Goal: Complete application form: Complete application form

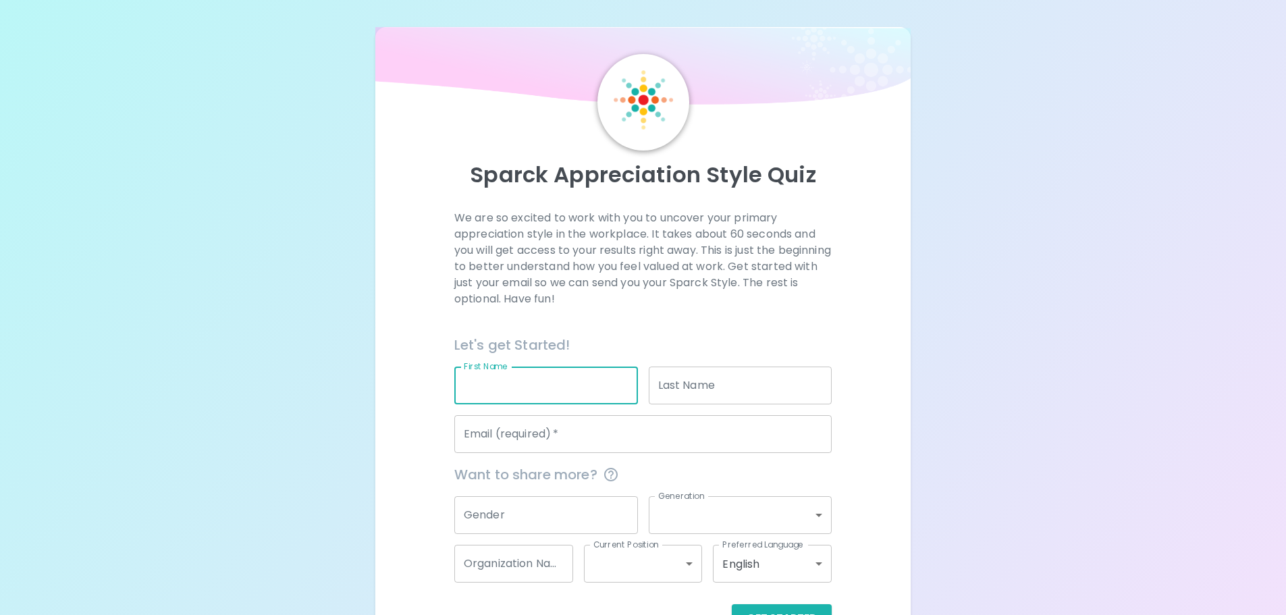
click at [508, 386] on input "First Name" at bounding box center [546, 386] width 184 height 38
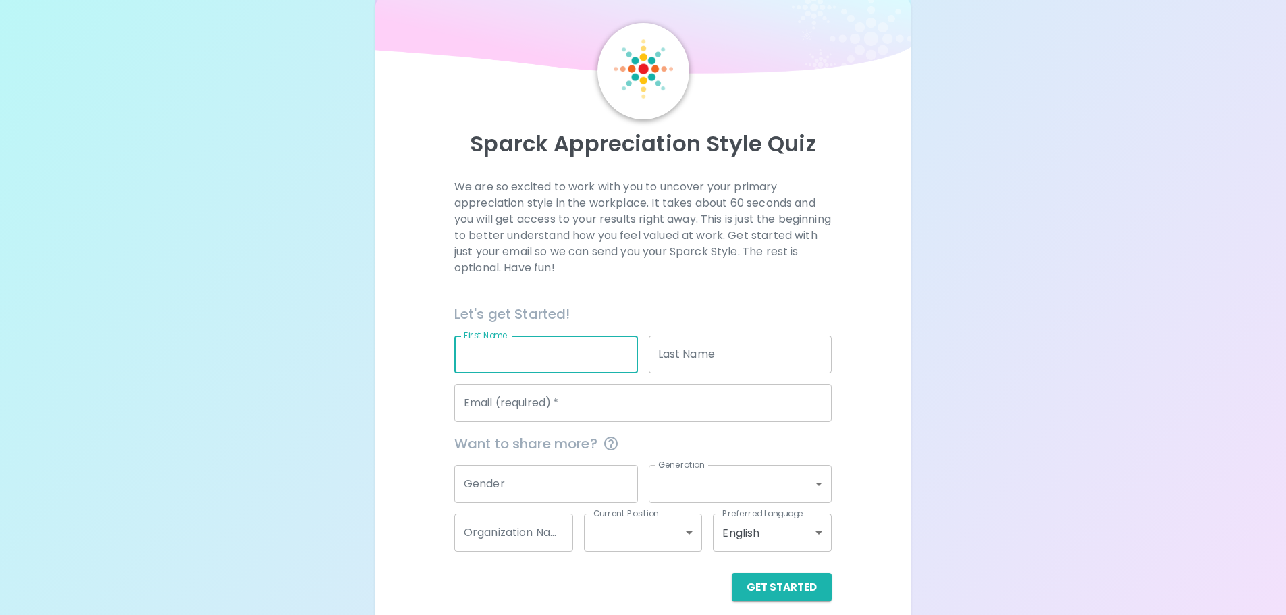
scroll to position [45, 0]
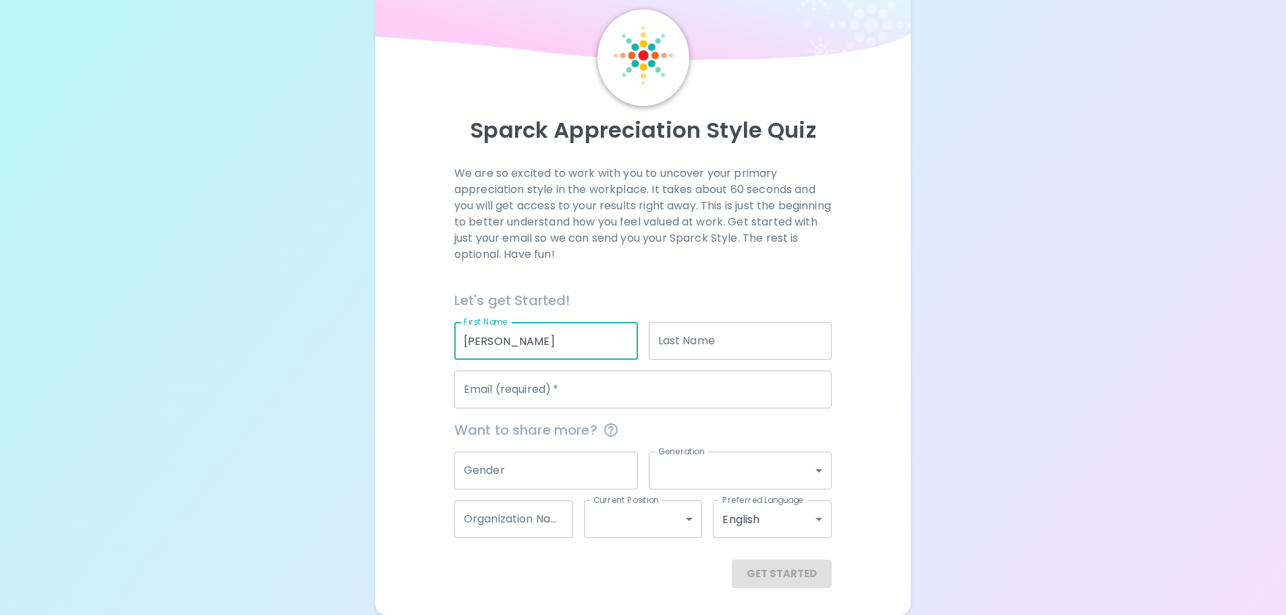
type input "[PERSON_NAME]"
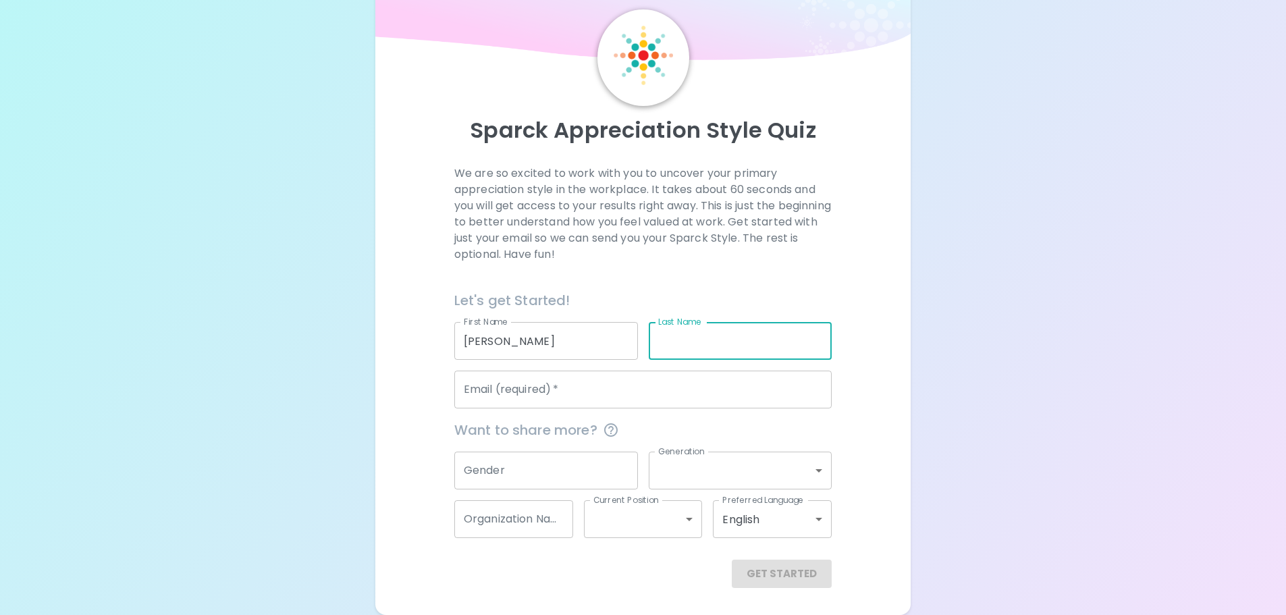
click at [662, 356] on input "Last Name" at bounding box center [741, 341] width 184 height 38
type input "[PERSON_NAME]"
click at [634, 382] on input "Email (required)   *" at bounding box center [642, 390] width 377 height 38
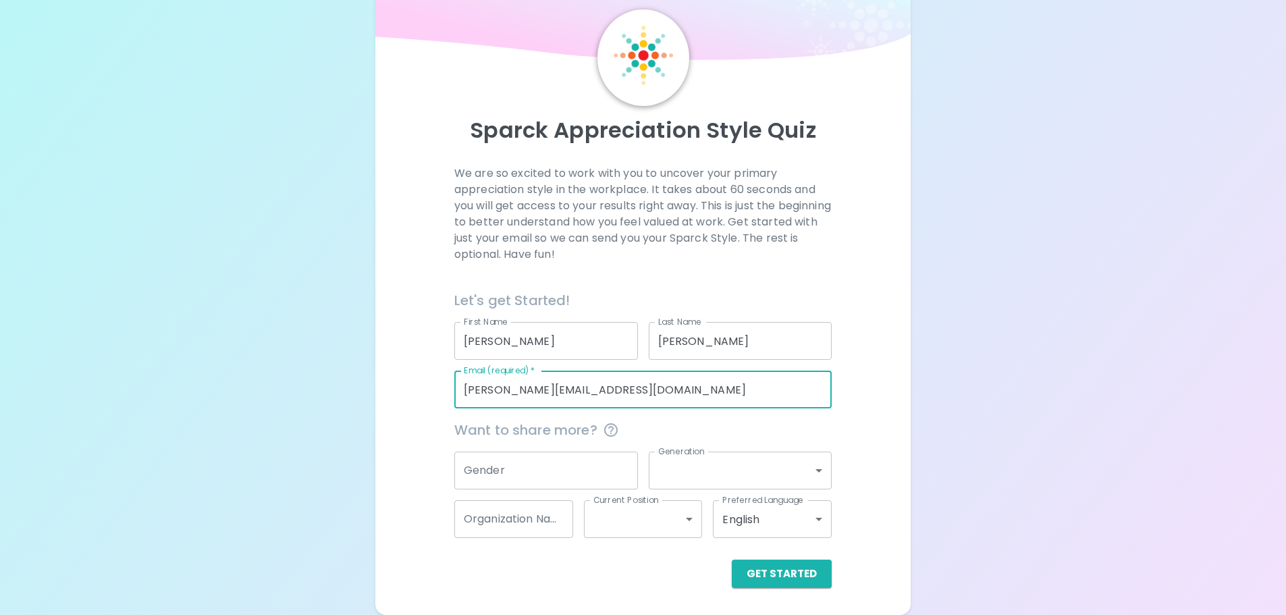
drag, startPoint x: 649, startPoint y: 390, endPoint x: 546, endPoint y: 394, distance: 102.7
click at [546, 394] on input "[PERSON_NAME][EMAIL_ADDRESS][DOMAIN_NAME]" at bounding box center [642, 390] width 377 height 38
type input "[PERSON_NAME][EMAIL_ADDRESS][PERSON_NAME][DOMAIN_NAME][US_STATE]"
click at [549, 453] on input "Gender" at bounding box center [546, 471] width 184 height 38
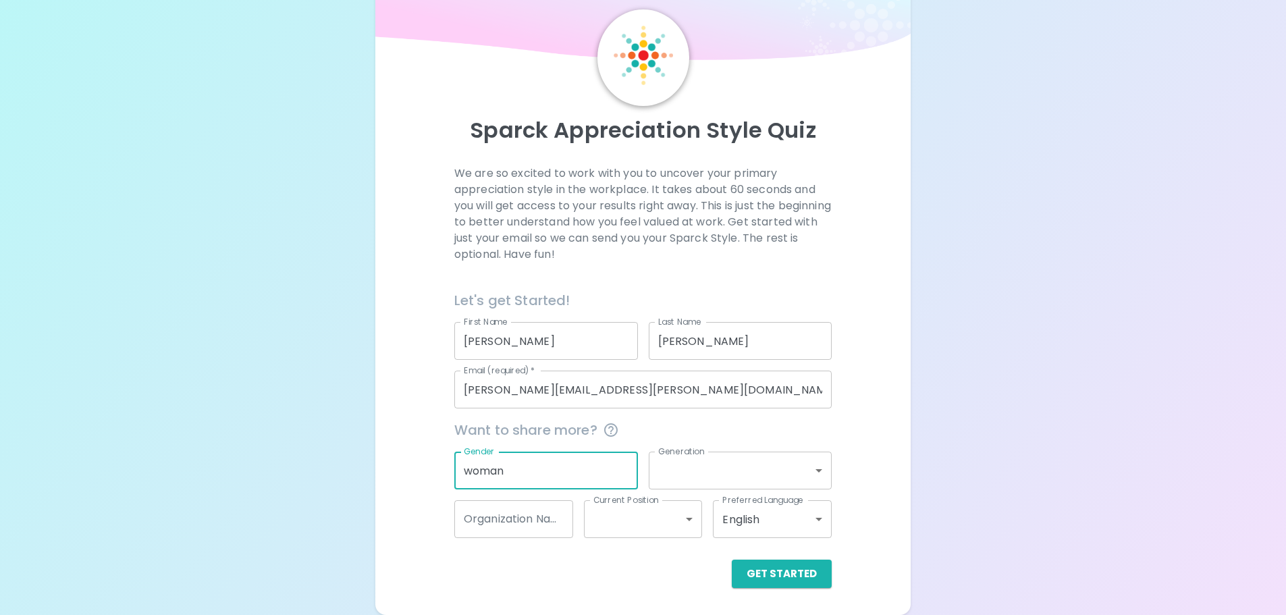
type input "woman"
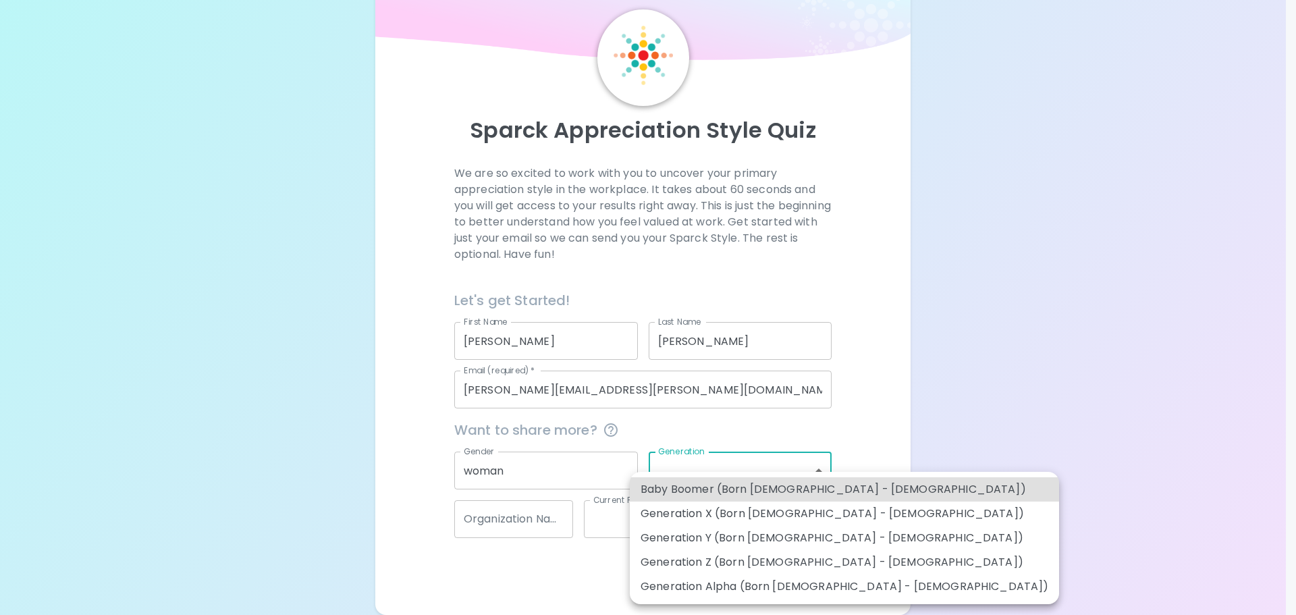
click at [702, 479] on body "Sparck Appreciation Style Quiz We are so excited to work with you to uncover yo…" at bounding box center [648, 285] width 1296 height 660
click at [747, 564] on li "Generation Z (Born [DEMOGRAPHIC_DATA] - [DEMOGRAPHIC_DATA])" at bounding box center [844, 562] width 429 height 24
type input "generation_z"
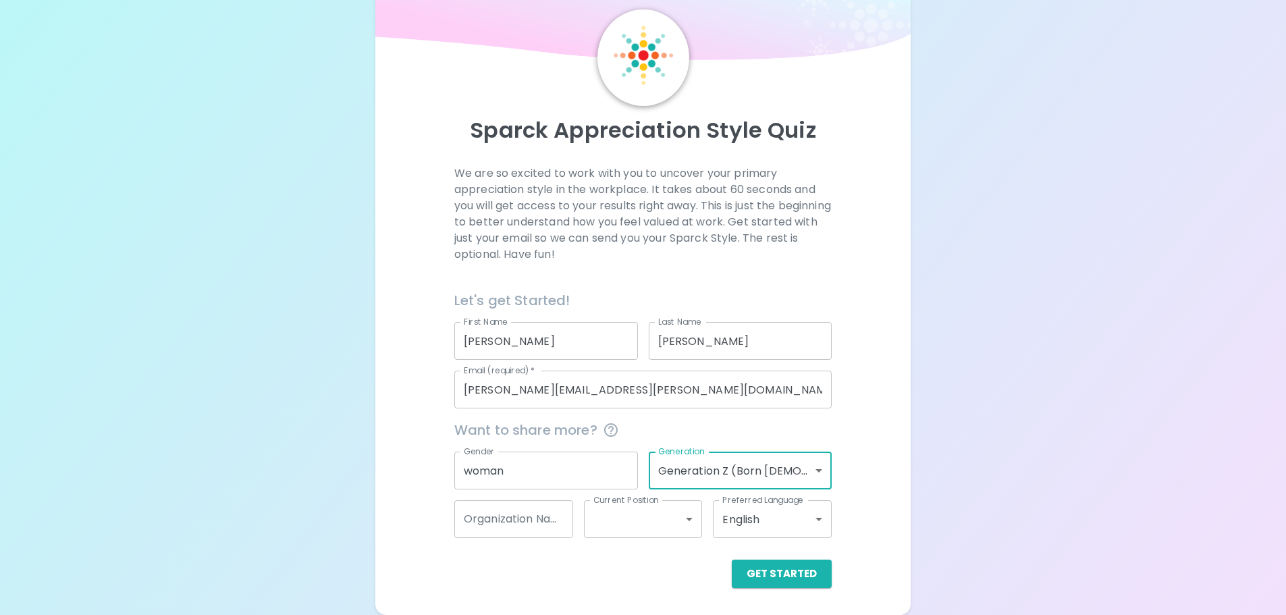
click at [546, 523] on input "Organization Name" at bounding box center [513, 519] width 119 height 38
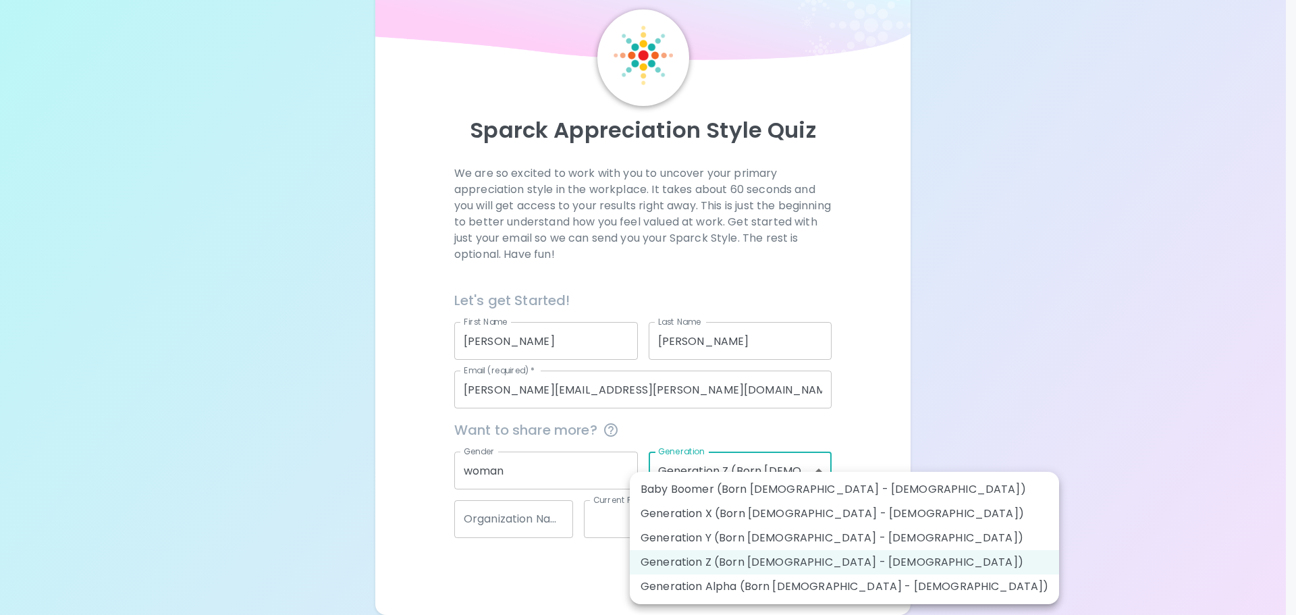
click at [787, 471] on body "Sparck Appreciation Style Quiz We are so excited to work with you to uncover yo…" at bounding box center [648, 285] width 1296 height 660
click at [481, 525] on div at bounding box center [648, 307] width 1296 height 615
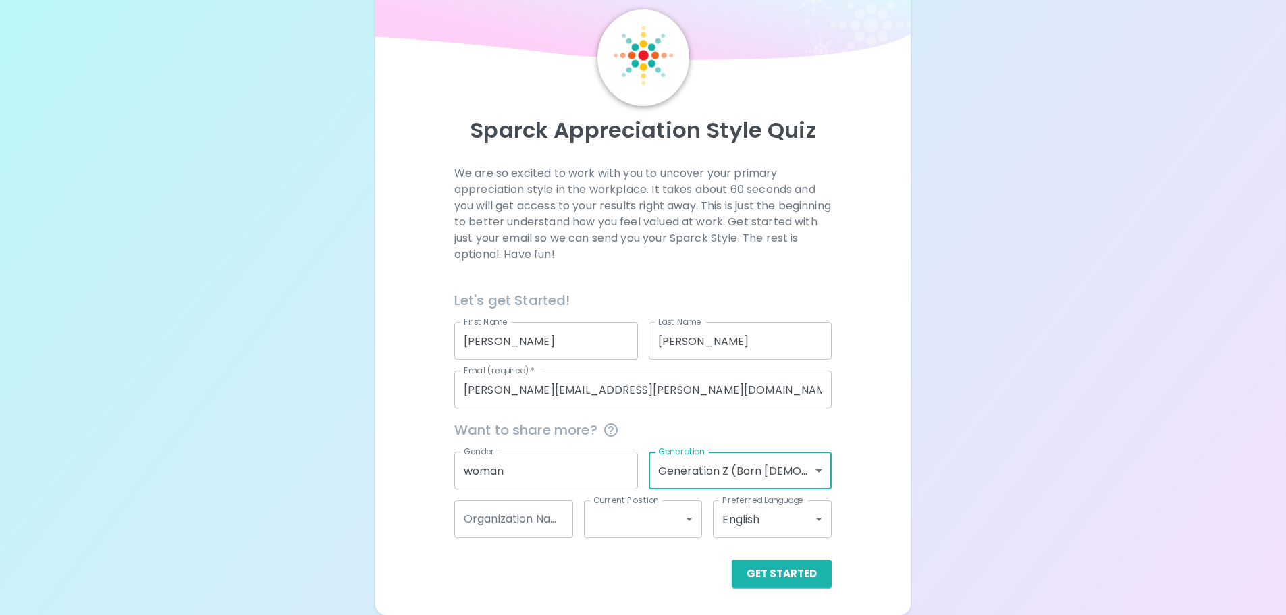
click at [527, 526] on input "Organization Name" at bounding box center [513, 519] width 119 height 38
type input "DDC"
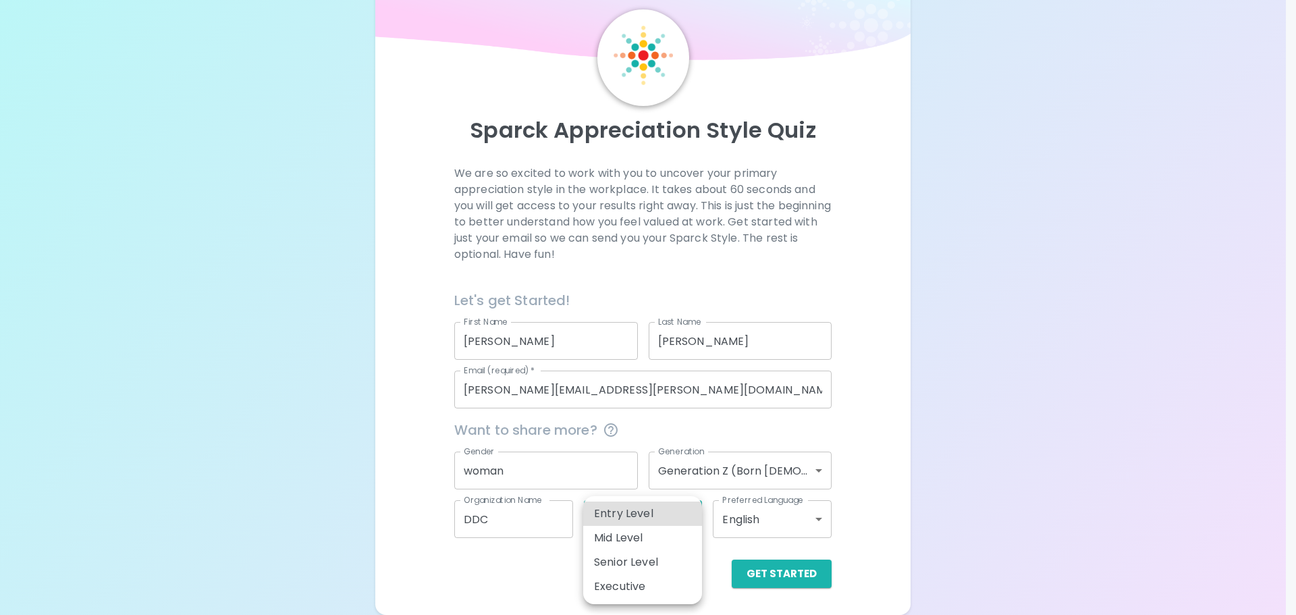
click at [619, 517] on body "Sparck Appreciation Style Quiz We are so excited to work with you to uncover yo…" at bounding box center [648, 285] width 1296 height 660
click at [642, 543] on li "Mid Level" at bounding box center [642, 538] width 119 height 24
click at [691, 525] on body "Sparck Appreciation Style Quiz We are so excited to work with you to uncover yo…" at bounding box center [643, 285] width 1286 height 660
click at [676, 554] on li "Senior Level" at bounding box center [642, 562] width 119 height 24
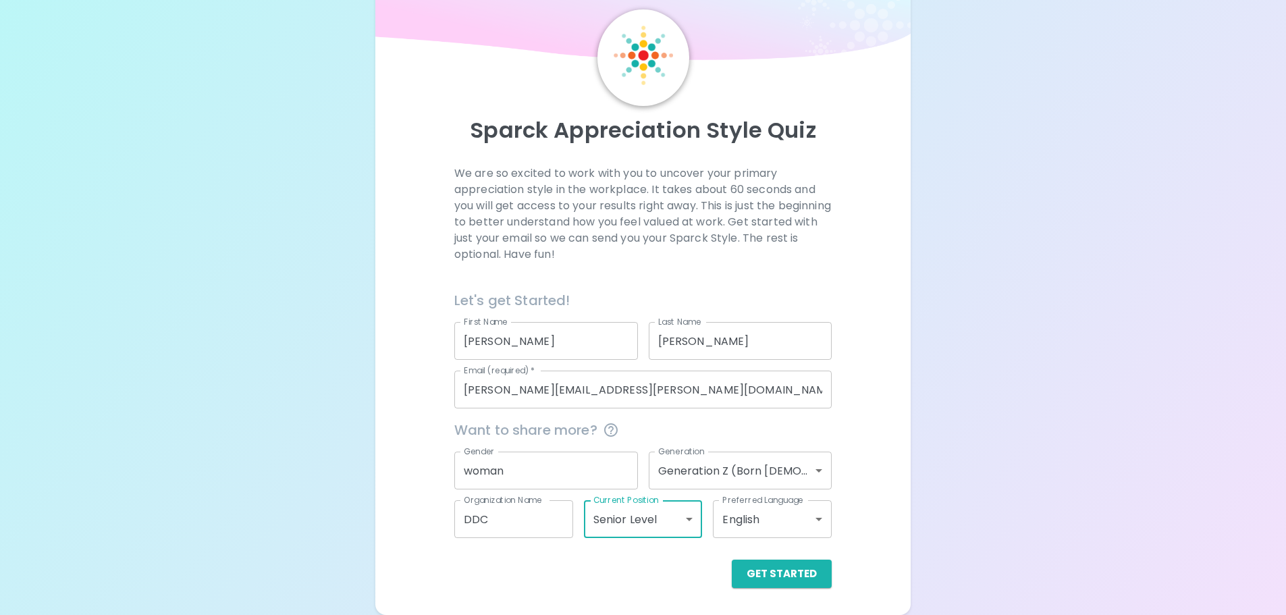
click at [709, 528] on div "Preferred Language English en Preferred Language" at bounding box center [767, 514] width 130 height 49
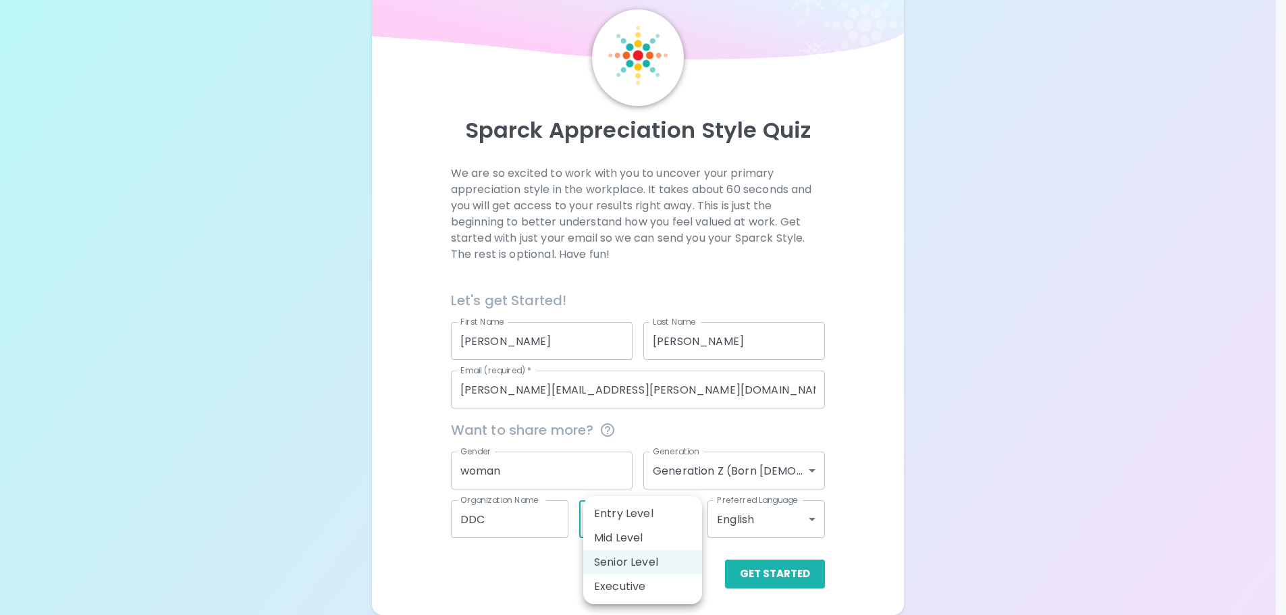
click at [698, 527] on body "Sparck Appreciation Style Quiz We are so excited to work with you to uncover yo…" at bounding box center [643, 285] width 1286 height 660
click at [653, 537] on li "Mid Level" at bounding box center [642, 538] width 119 height 24
type input "mid_level"
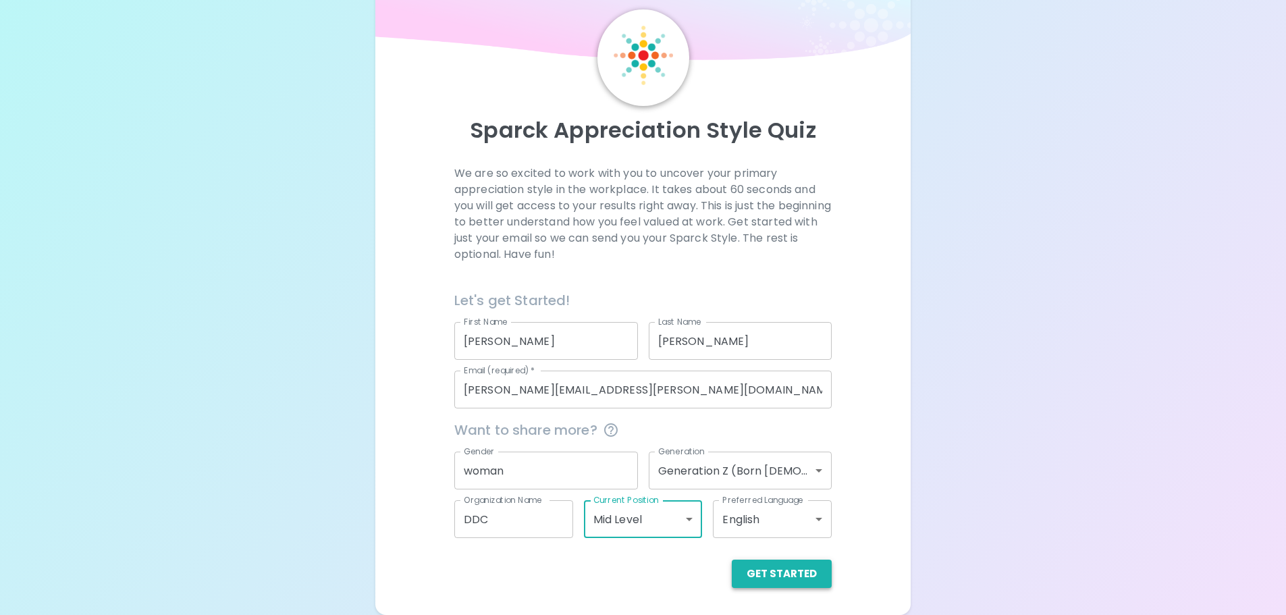
click at [763, 571] on button "Get Started" at bounding box center [782, 574] width 100 height 28
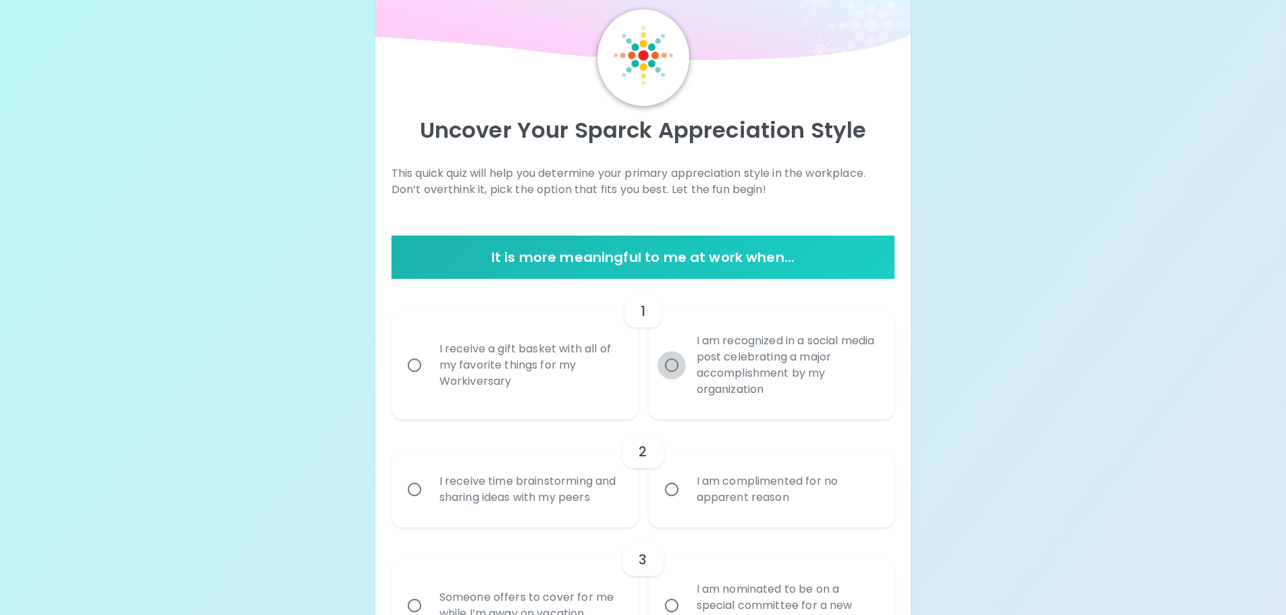
click at [671, 362] on input "I am recognized in a social media post celebrating a major accomplishment by my…" at bounding box center [672, 365] width 28 height 28
radio input "true"
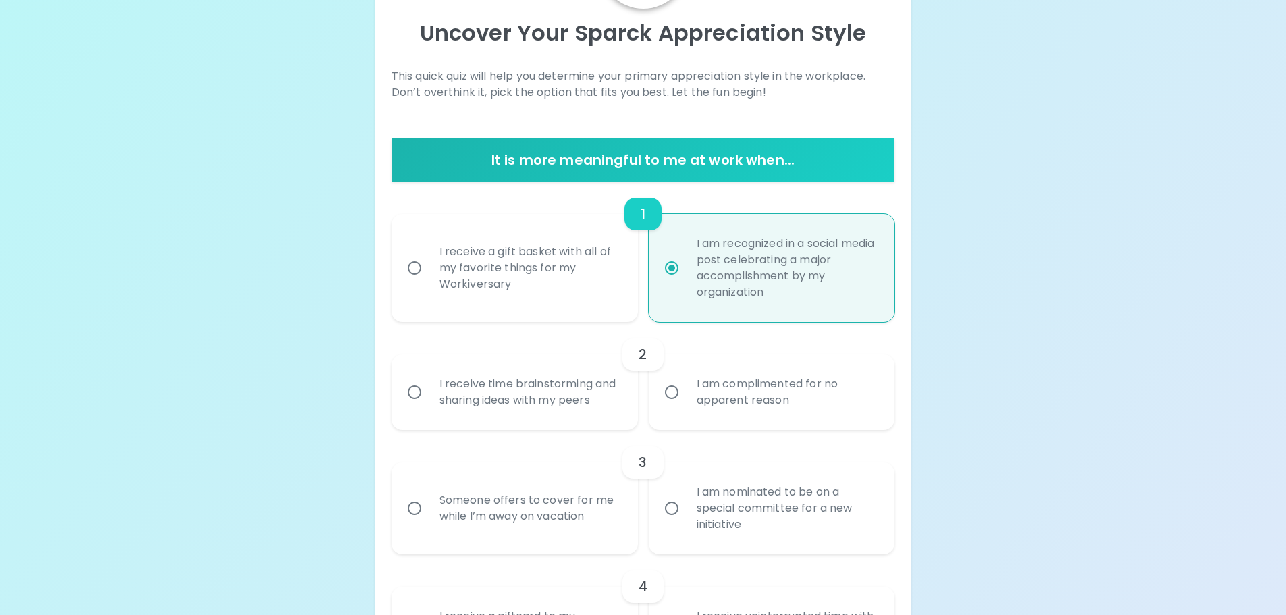
scroll to position [153, 0]
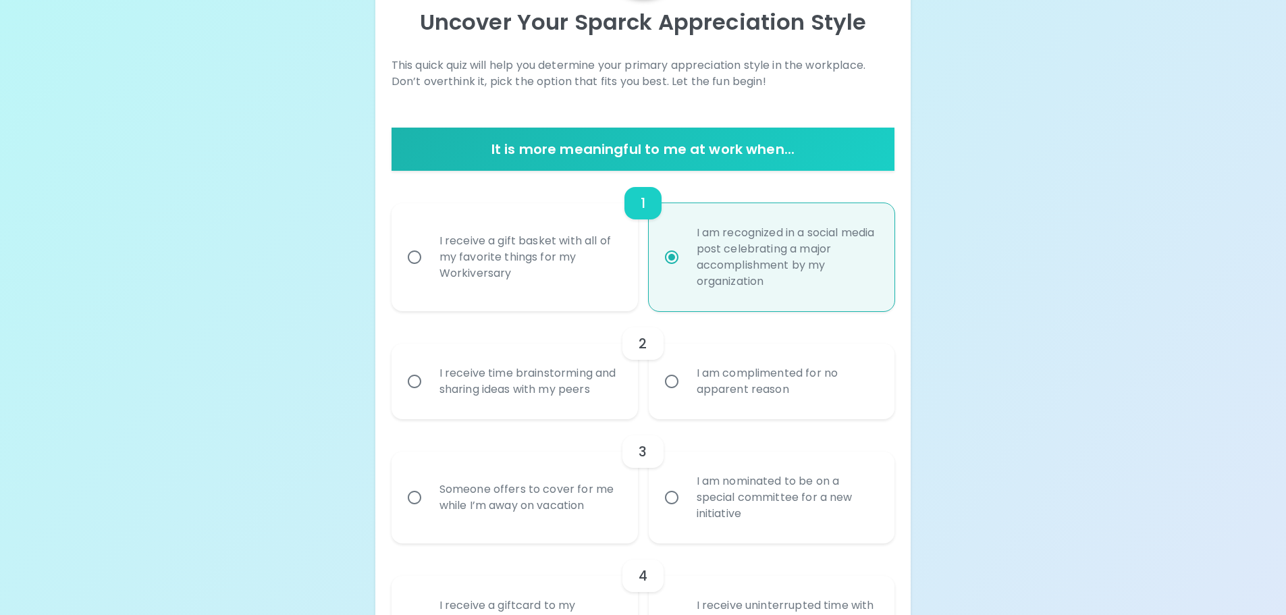
click at [528, 391] on div "I receive time brainstorming and sharing ideas with my peers" at bounding box center [530, 381] width 202 height 65
click at [429, 391] on input "I receive time brainstorming and sharing ideas with my peers" at bounding box center [414, 381] width 28 height 28
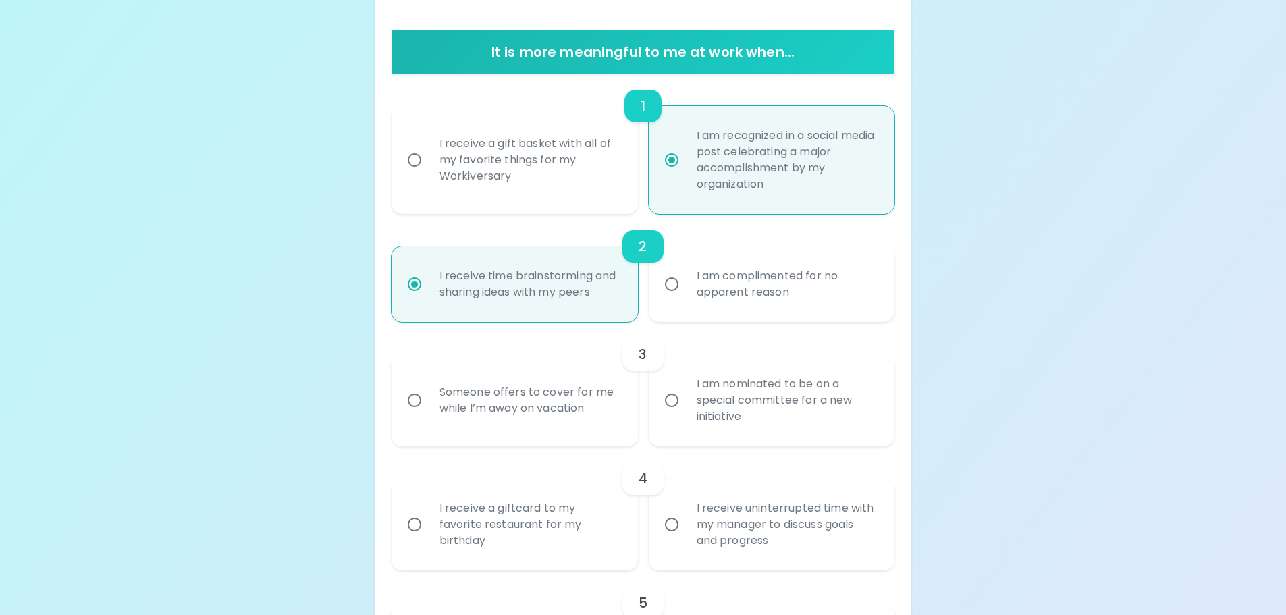
scroll to position [261, 0]
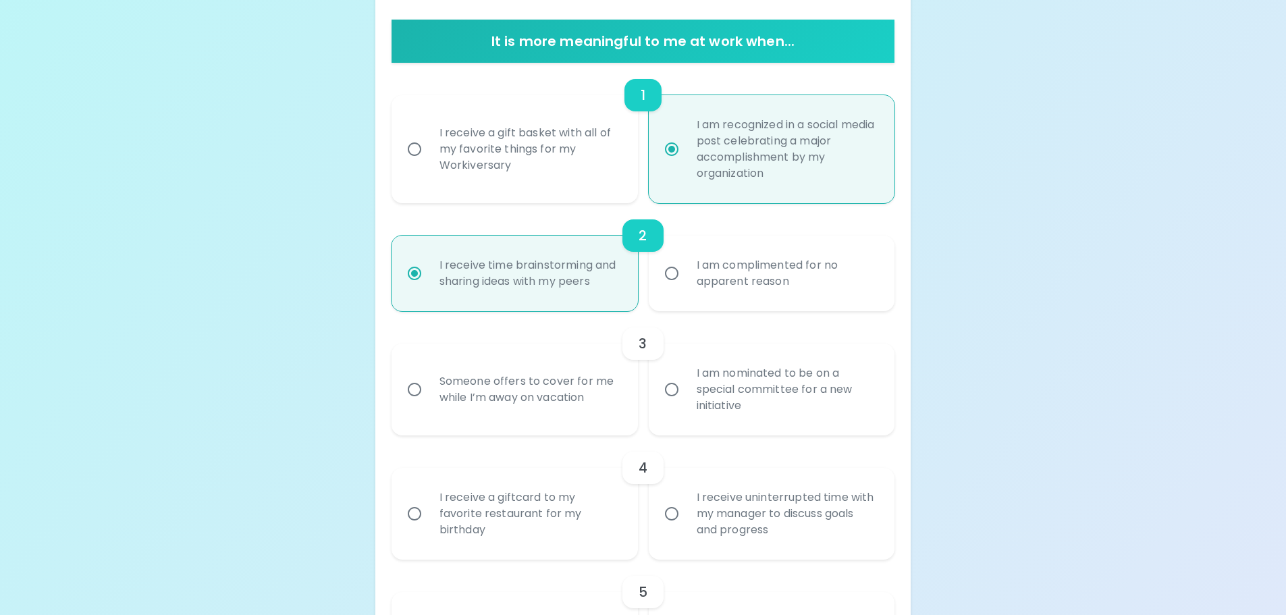
radio input "true"
click at [580, 404] on div "Someone offers to cover for me while I’m away on vacation" at bounding box center [530, 389] width 202 height 65
click at [429, 404] on input "Someone offers to cover for me while I’m away on vacation" at bounding box center [414, 389] width 28 height 28
radio input "false"
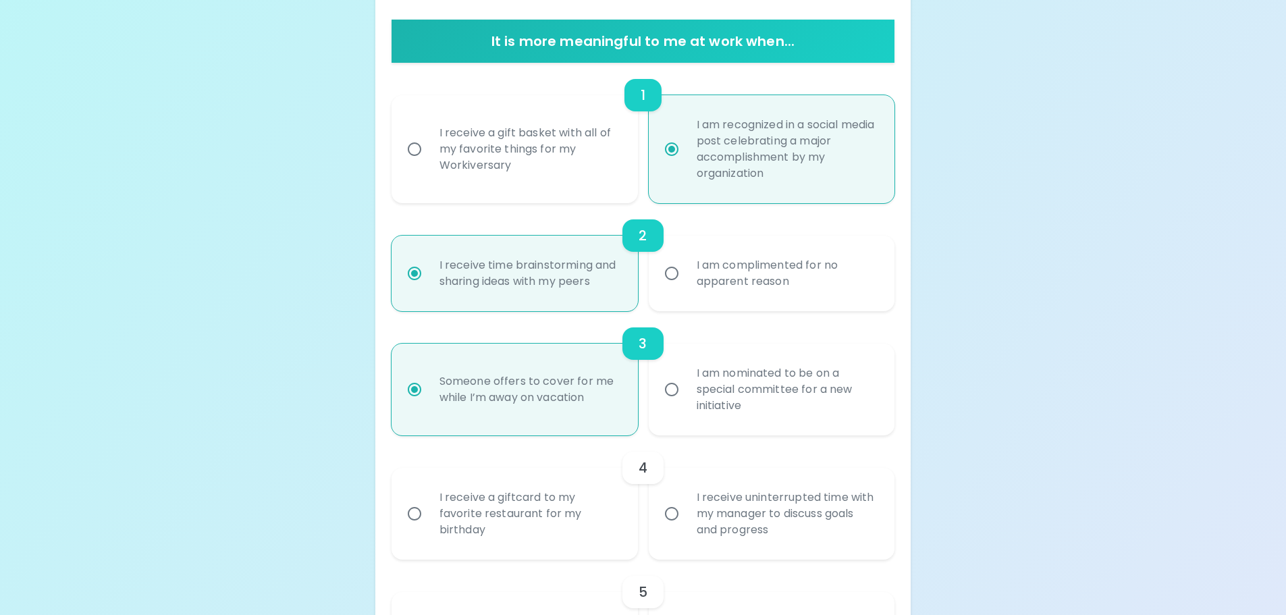
scroll to position [369, 0]
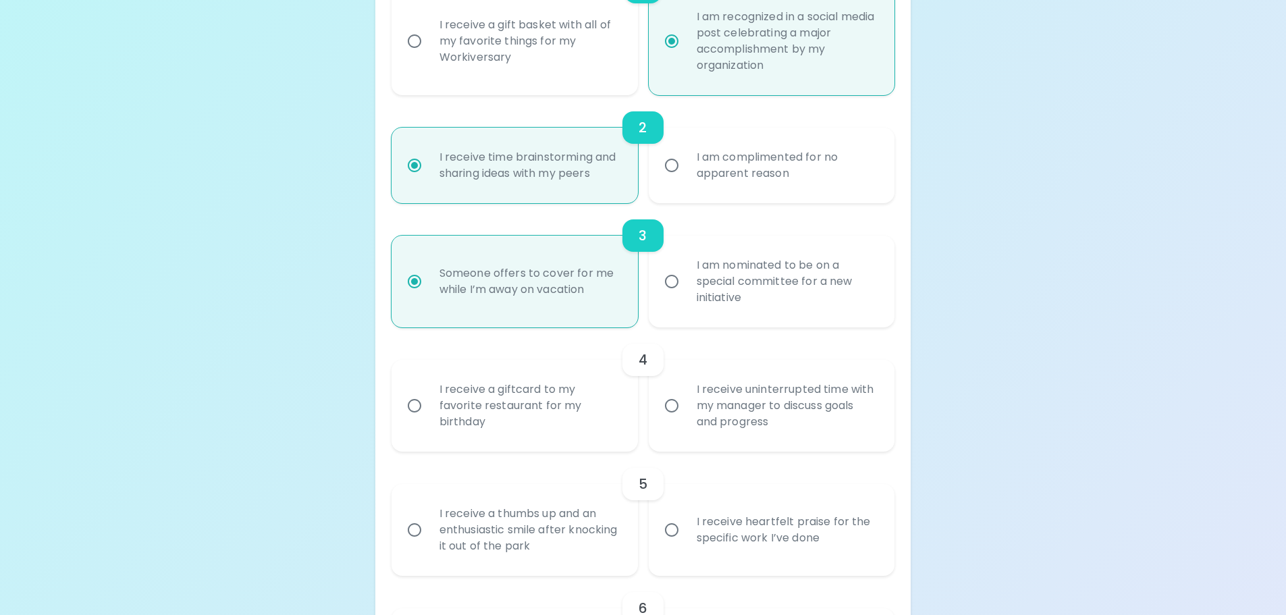
radio input "true"
click at [724, 426] on div "I receive uninterrupted time with my manager to discuss goals and progress" at bounding box center [787, 405] width 202 height 81
click at [686, 420] on input "I receive uninterrupted time with my manager to discuss goals and progress" at bounding box center [672, 406] width 28 height 28
radio input "false"
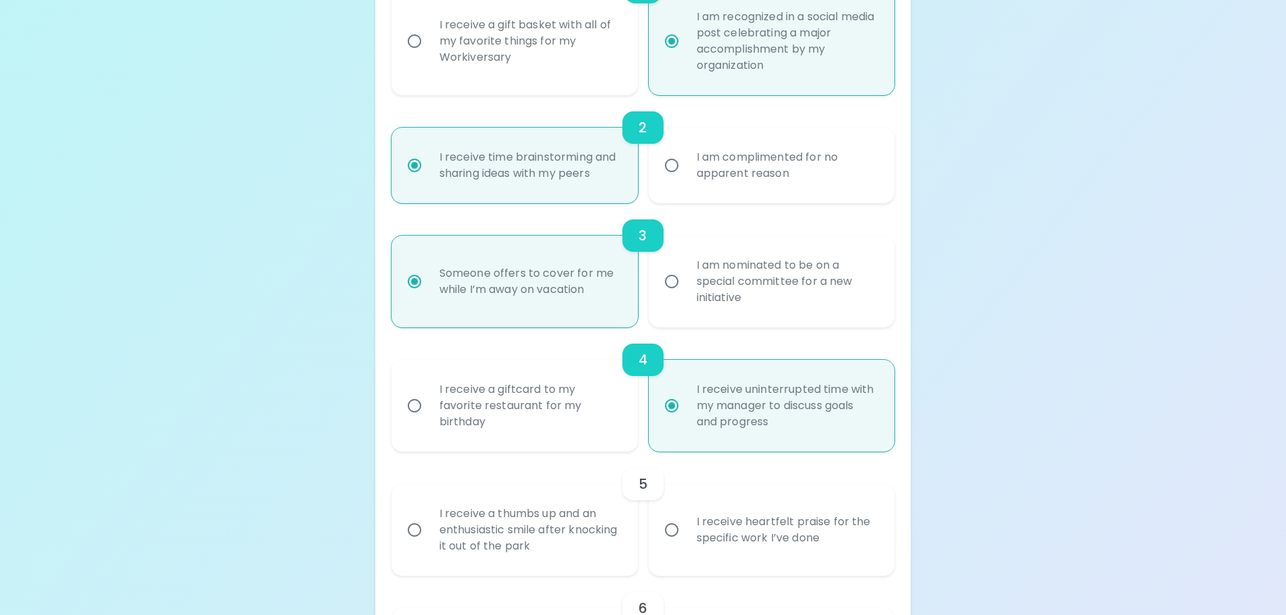
scroll to position [477, 0]
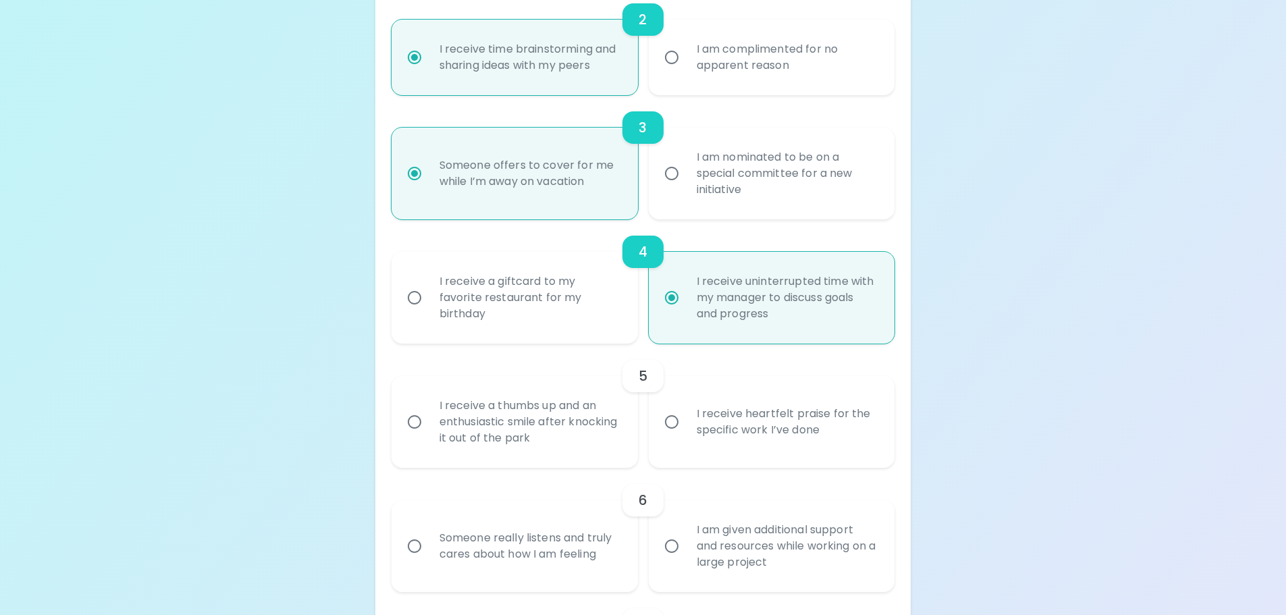
radio input "true"
click at [687, 436] on div "I receive heartfelt praise for the specific work I’ve done" at bounding box center [787, 422] width 202 height 65
click at [686, 436] on input "I receive heartfelt praise for the specific work I’ve done" at bounding box center [672, 422] width 28 height 28
radio input "false"
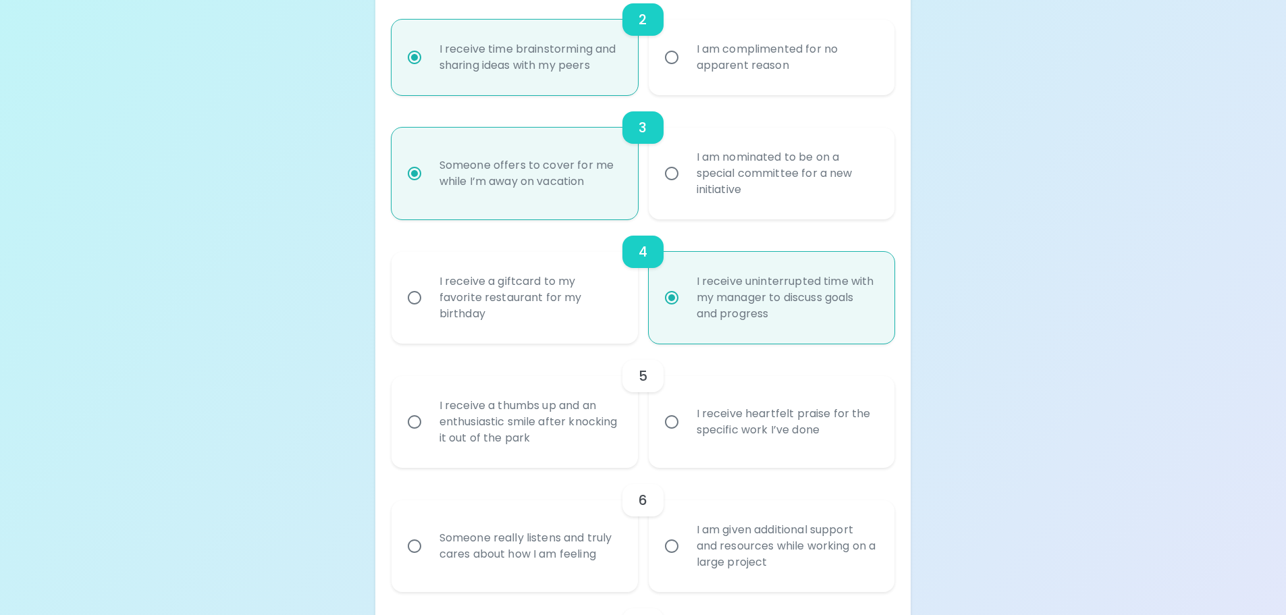
radio input "false"
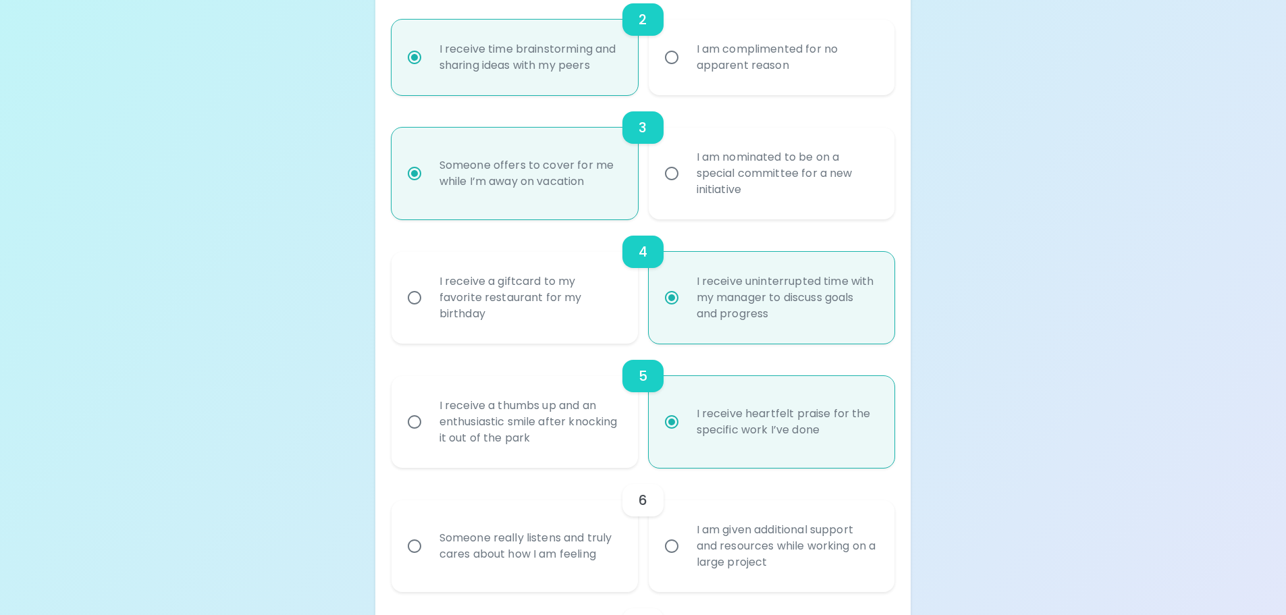
scroll to position [585, 0]
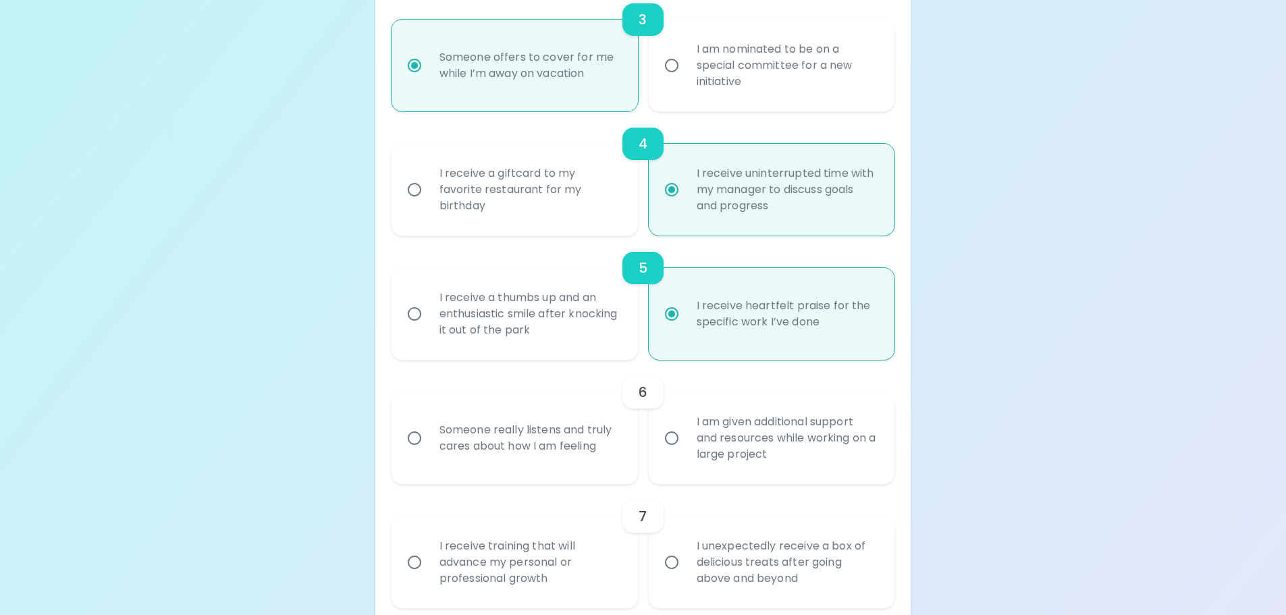
radio input "true"
click at [589, 446] on div "Someone really listens and truly cares about how I am feeling" at bounding box center [530, 438] width 202 height 65
click at [429, 446] on input "Someone really listens and truly cares about how I am feeling" at bounding box center [414, 438] width 28 height 28
radio input "false"
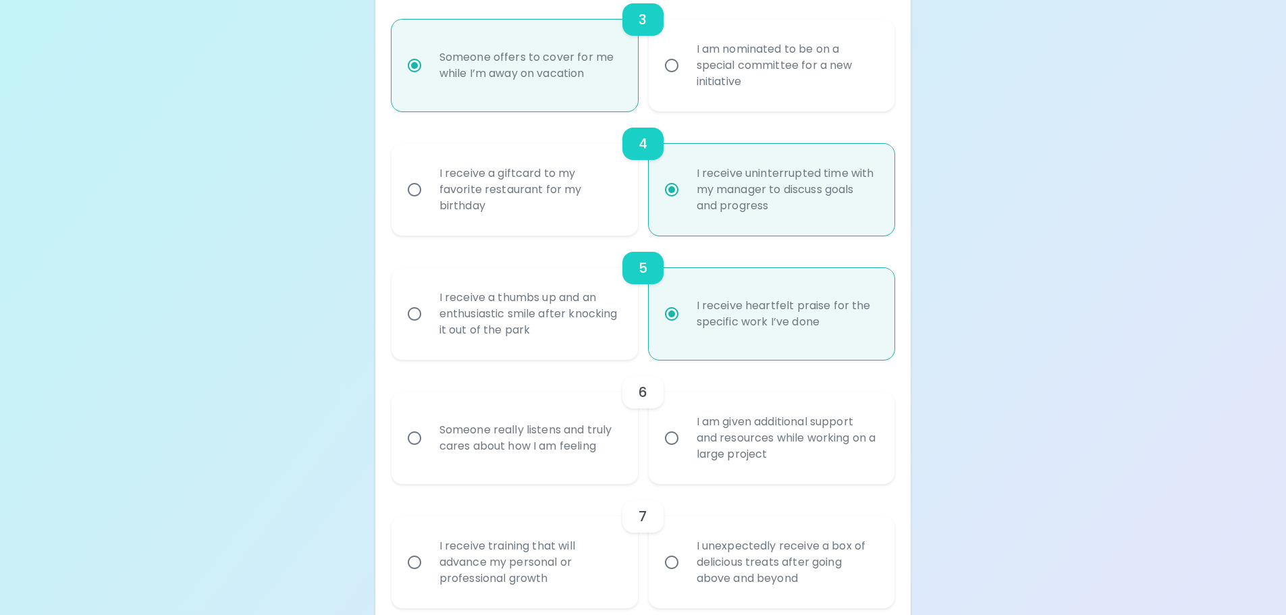
radio input "false"
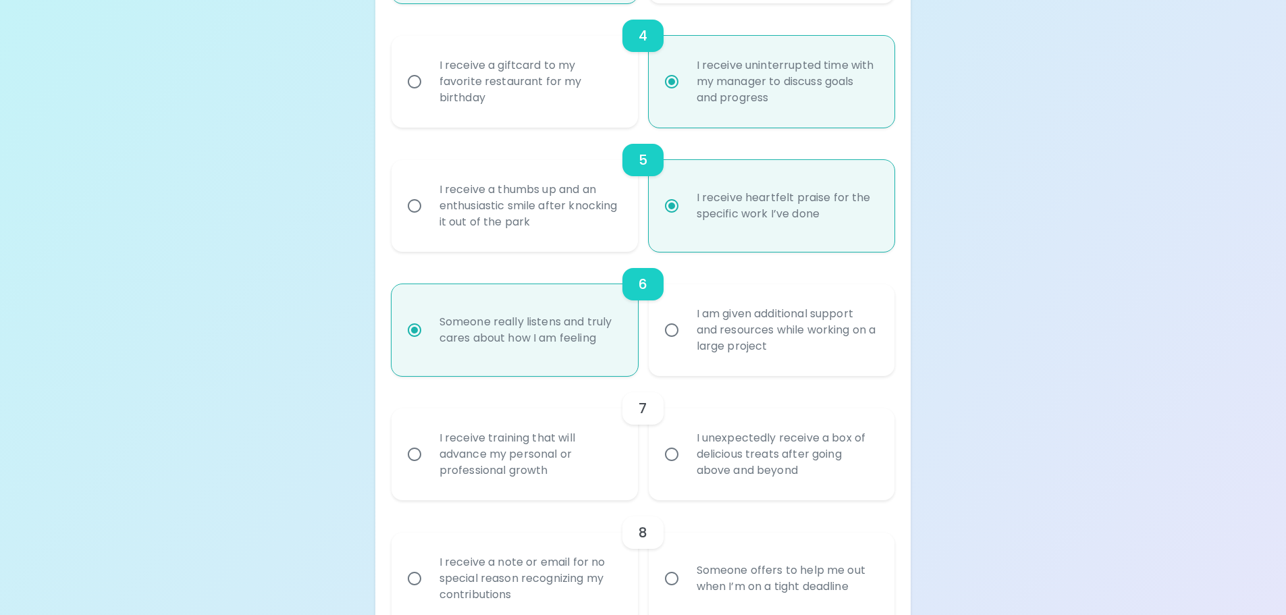
scroll to position [760, 0]
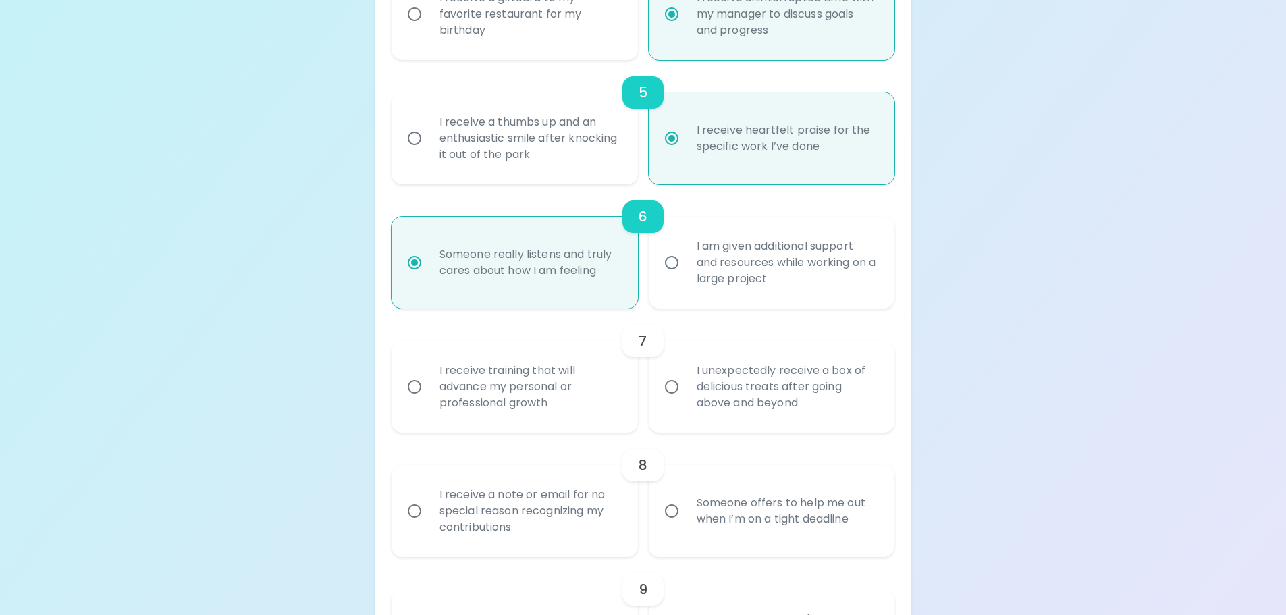
radio input "true"
click at [593, 409] on div "I receive training that will advance my personal or professional growth" at bounding box center [530, 386] width 202 height 81
click at [429, 401] on input "I receive training that will advance my personal or professional growth" at bounding box center [414, 387] width 28 height 28
radio input "false"
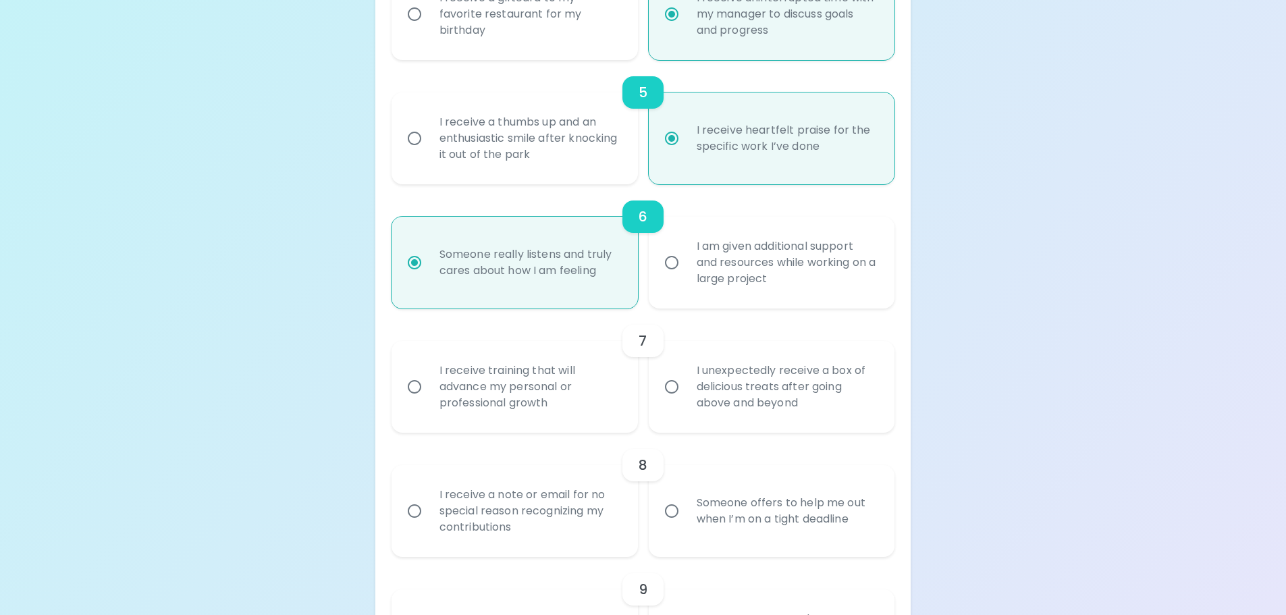
radio input "false"
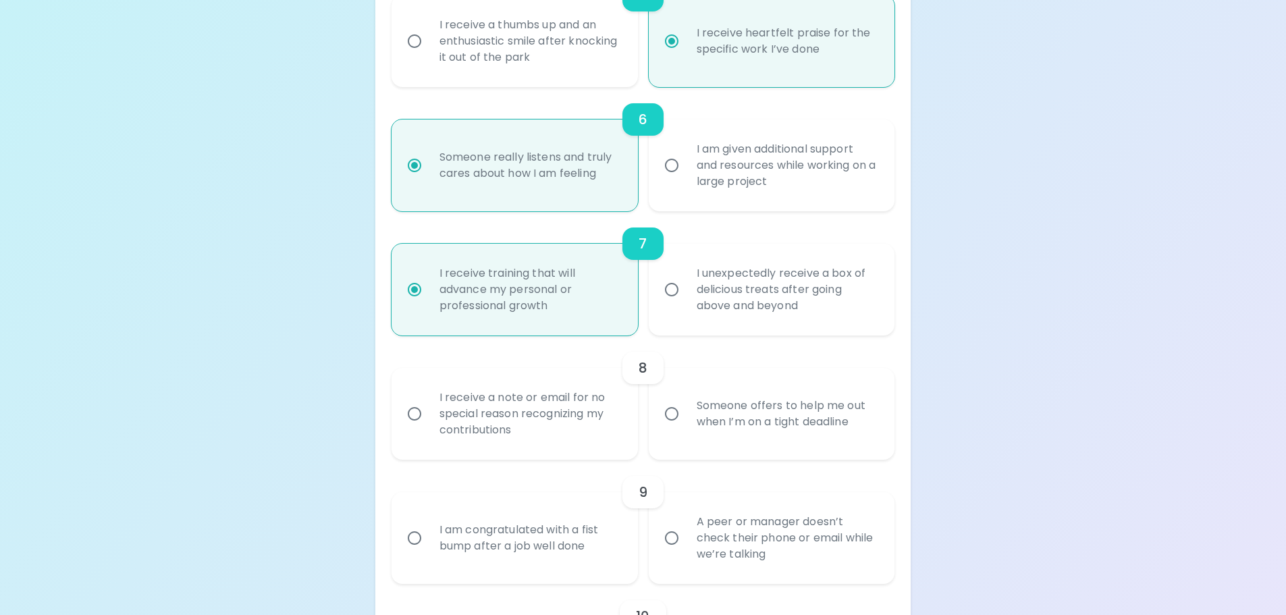
scroll to position [868, 0]
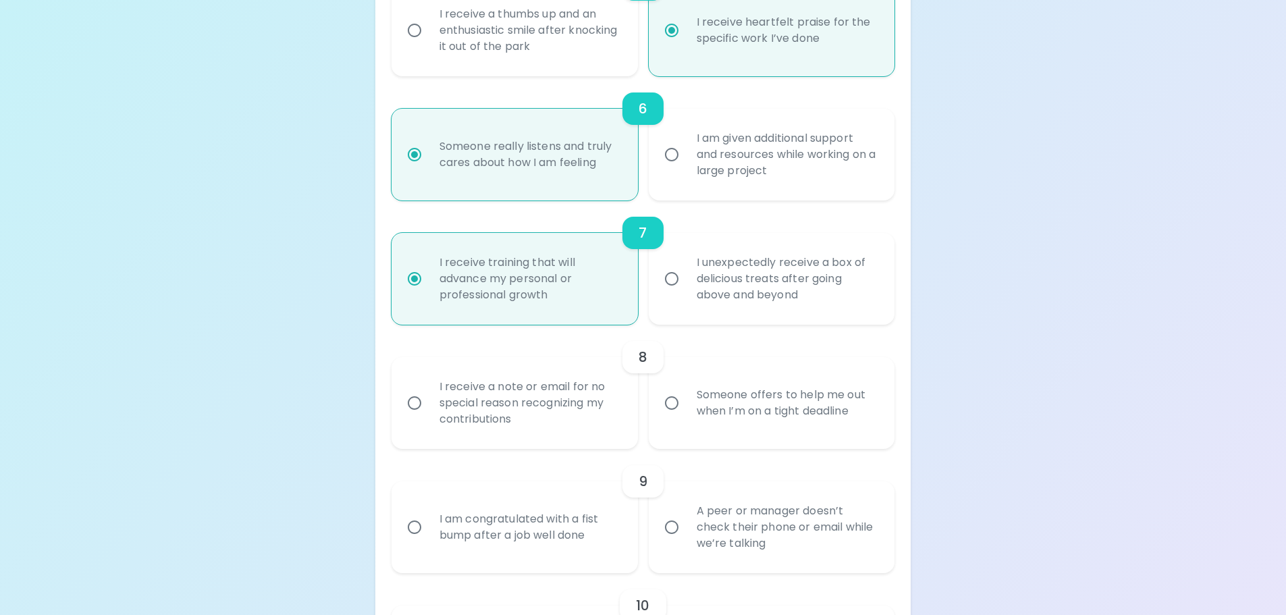
radio input "true"
click at [593, 409] on div "I receive a note or email for no special reason recognizing my contributions" at bounding box center [530, 403] width 202 height 81
click at [429, 409] on input "I receive a note or email for no special reason recognizing my contributions" at bounding box center [414, 403] width 28 height 28
radio input "false"
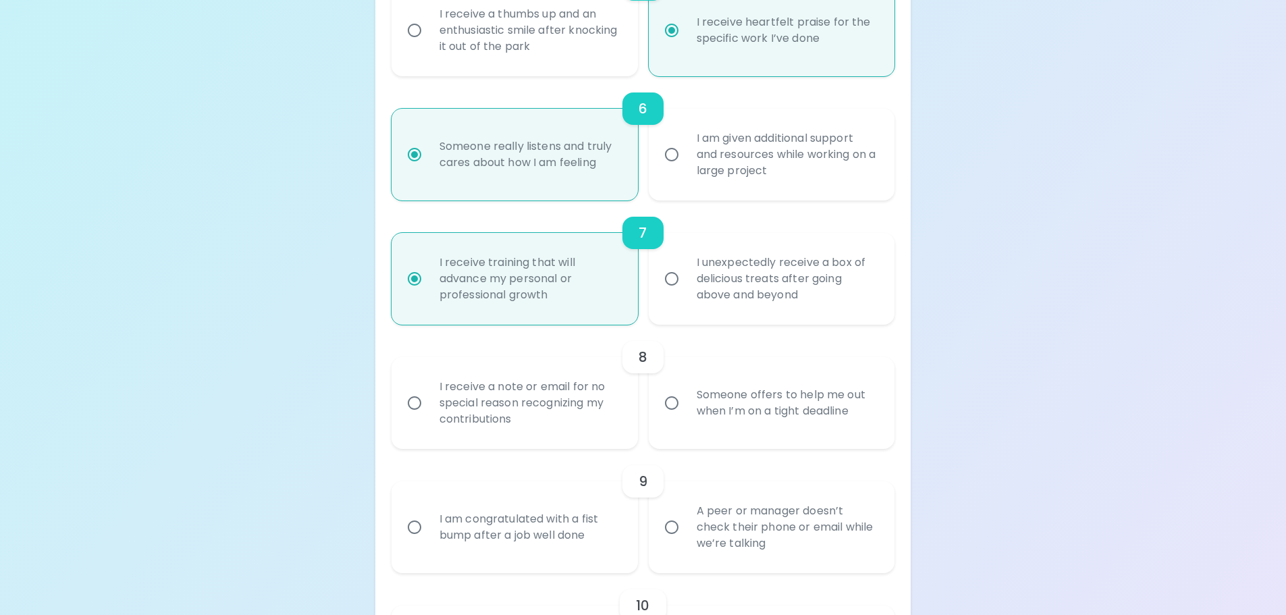
radio input "false"
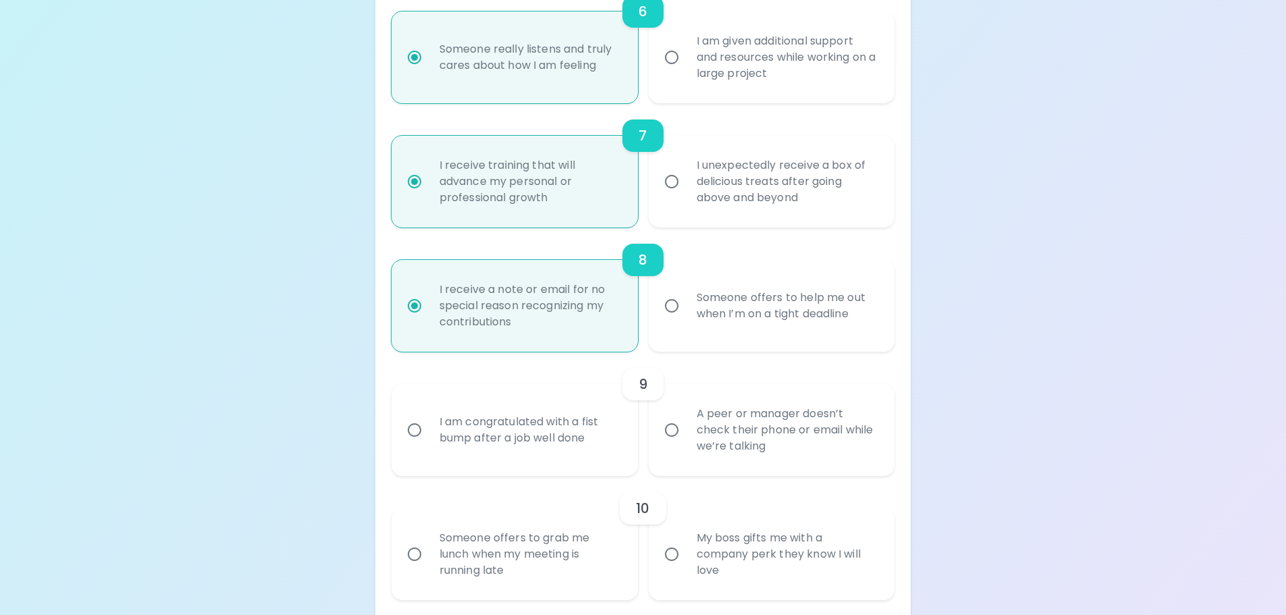
scroll to position [976, 0]
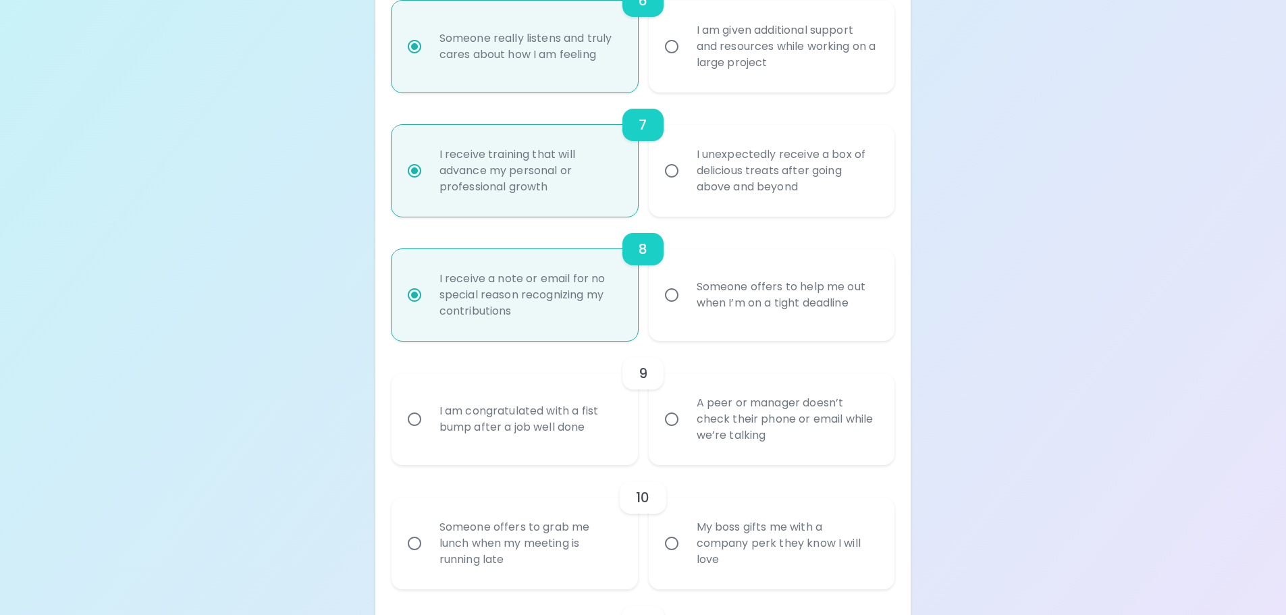
radio input "true"
click at [710, 434] on div "A peer or manager doesn’t check their phone or email while we’re talking" at bounding box center [787, 419] width 202 height 81
click at [686, 434] on input "A peer or manager doesn’t check their phone or email while we’re talking" at bounding box center [672, 419] width 28 height 28
radio input "false"
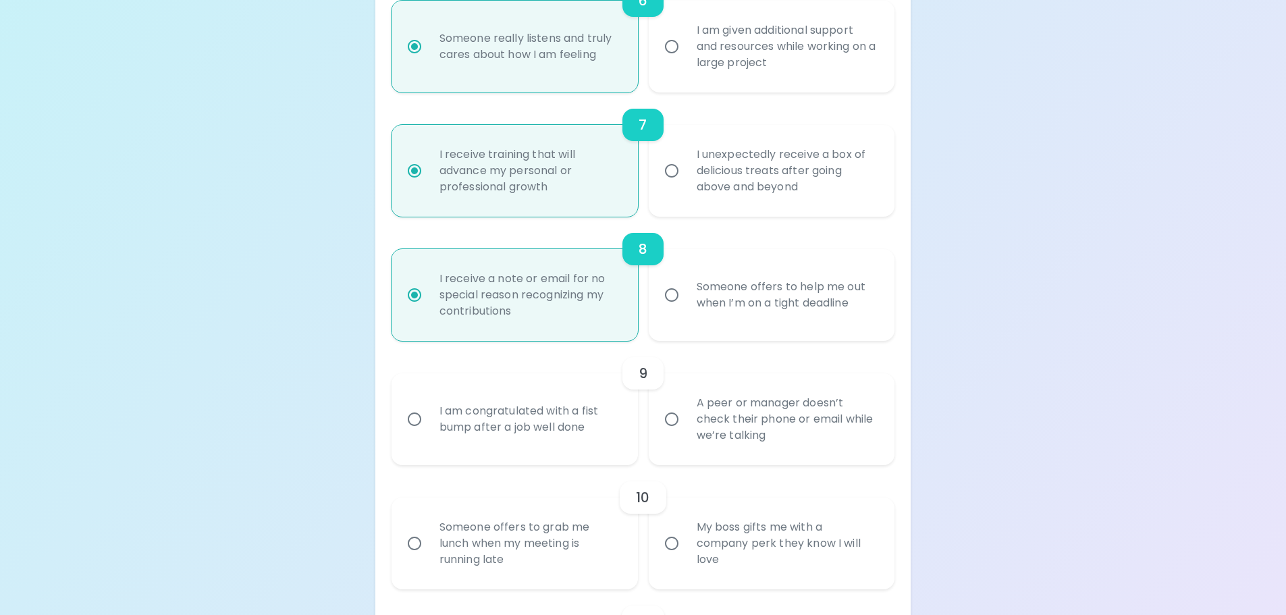
radio input "false"
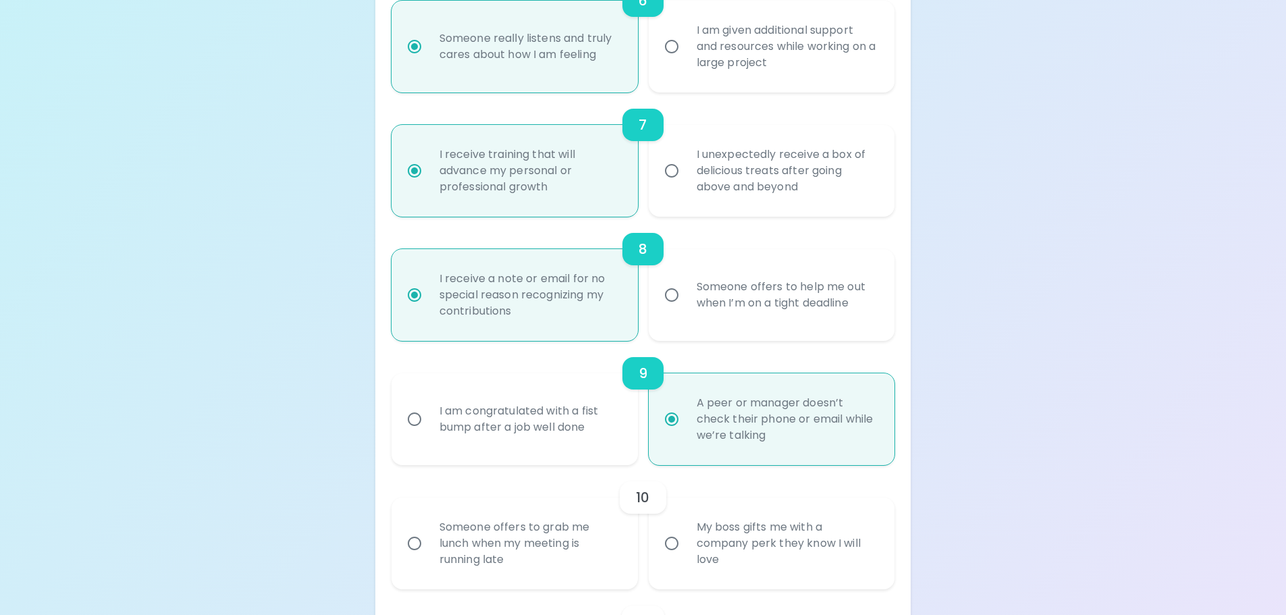
scroll to position [1084, 0]
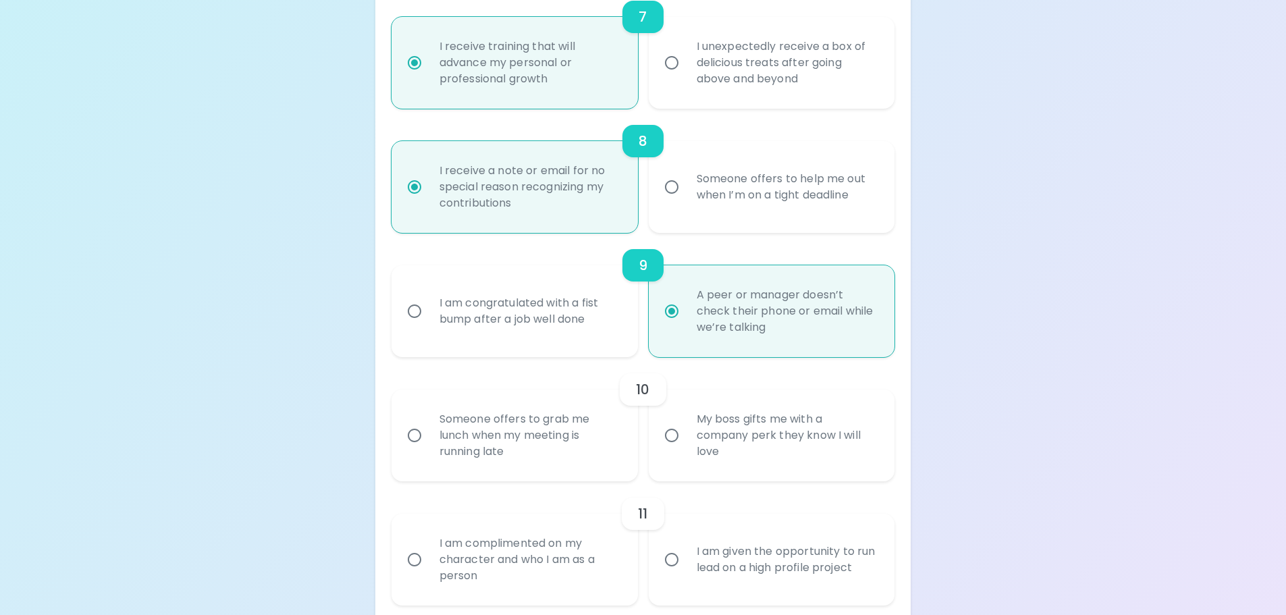
radio input "true"
click at [706, 449] on div "My boss gifts me with a company perk they know I will love" at bounding box center [787, 435] width 202 height 81
click at [686, 449] on input "My boss gifts me with a company perk they know I will love" at bounding box center [672, 435] width 28 height 28
radio input "false"
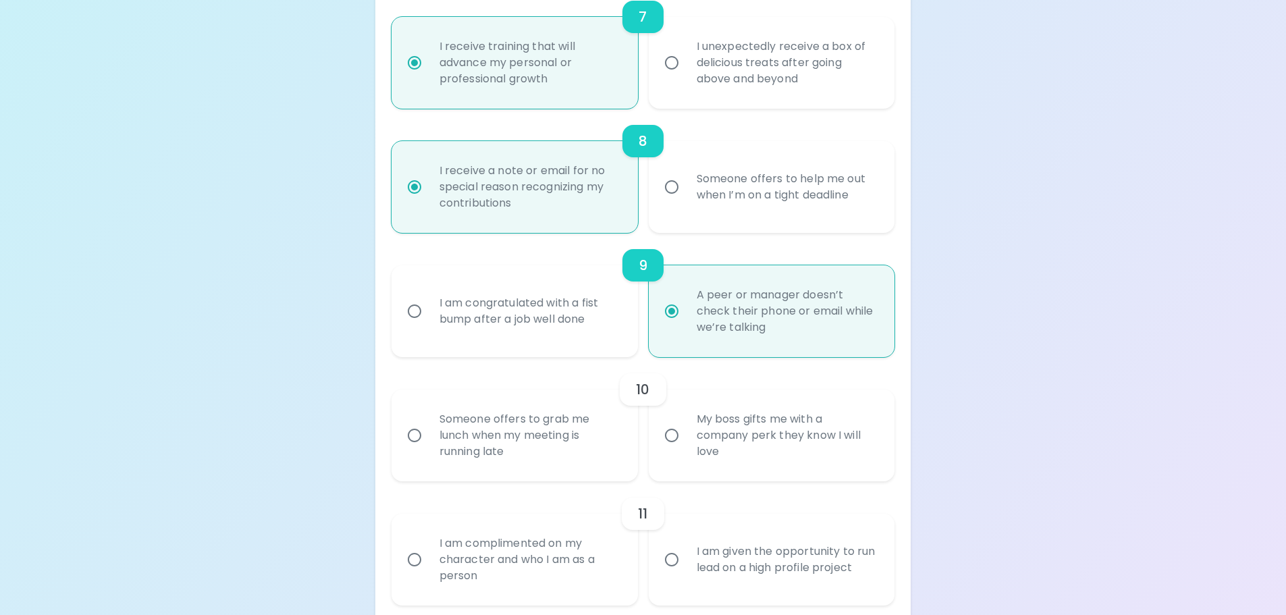
radio input "false"
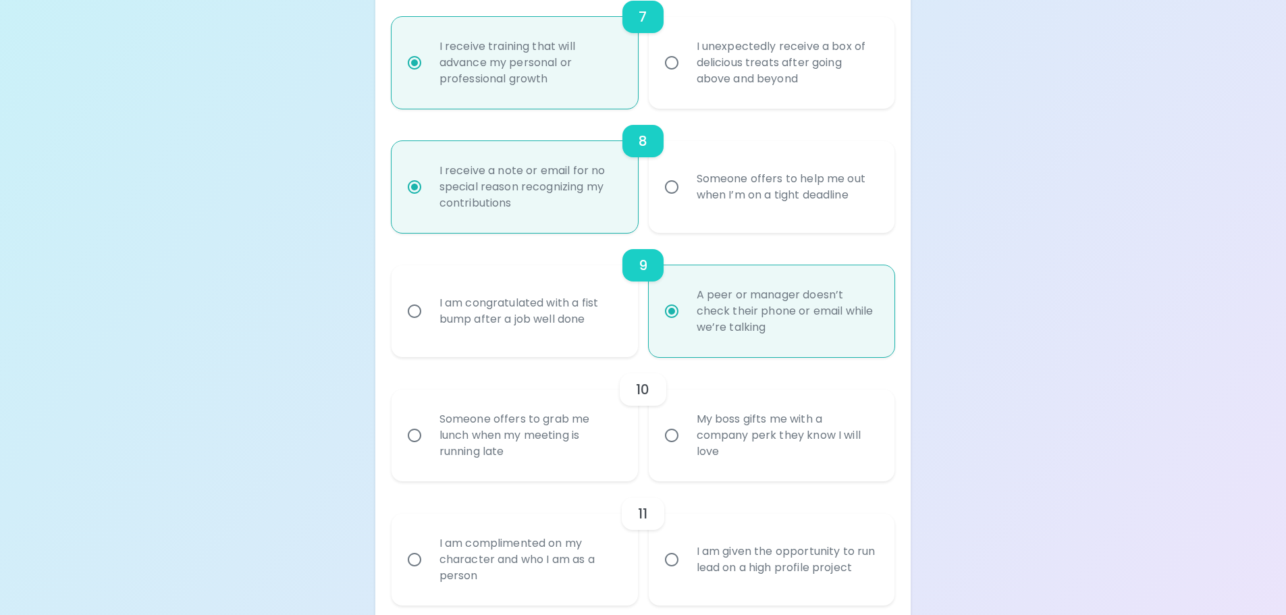
radio input "false"
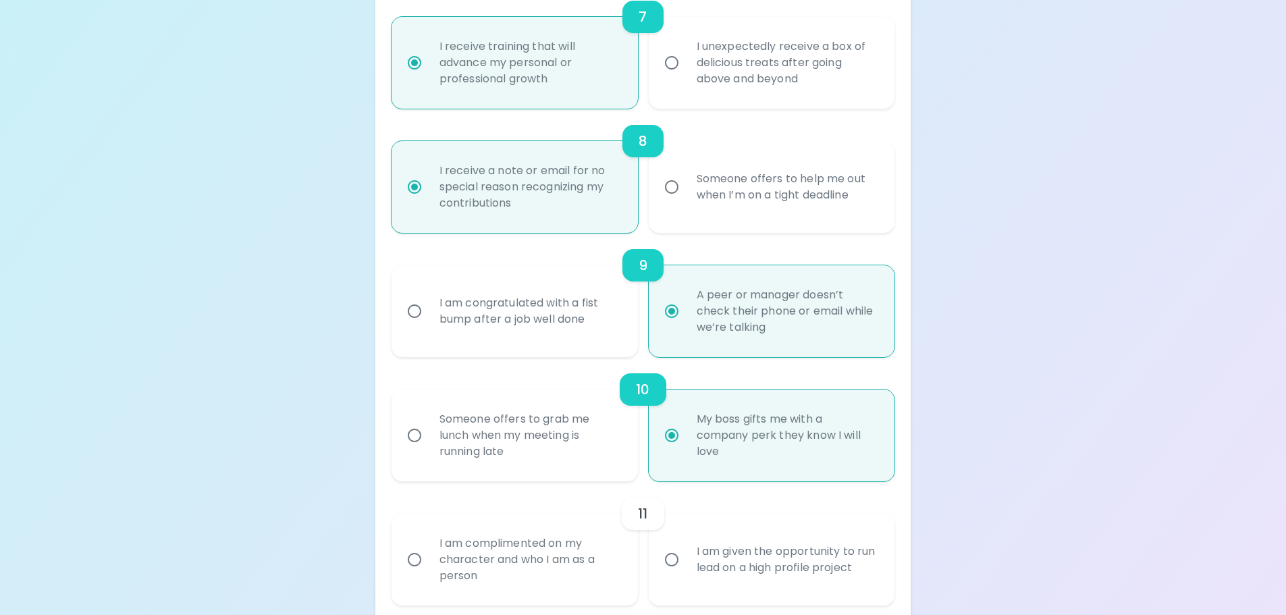
scroll to position [1192, 0]
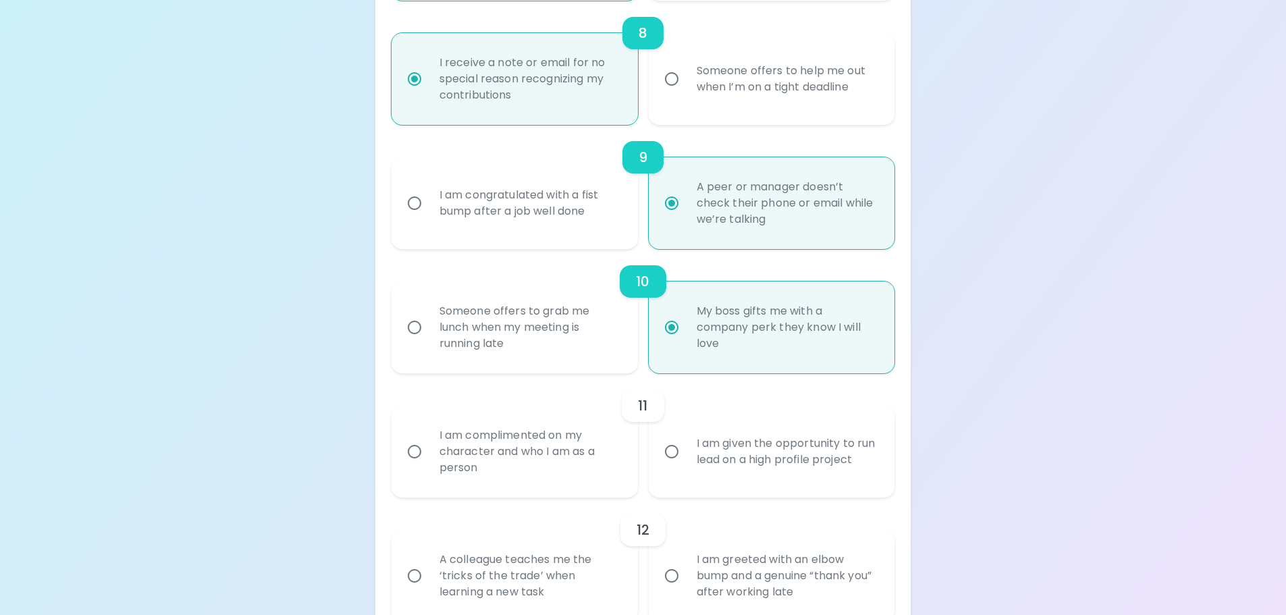
radio input "true"
click at [558, 465] on div "I am complimented on my character and who I am as a person" at bounding box center [530, 451] width 202 height 81
click at [429, 465] on input "I am complimented on my character and who I am as a person" at bounding box center [414, 452] width 28 height 28
radio input "false"
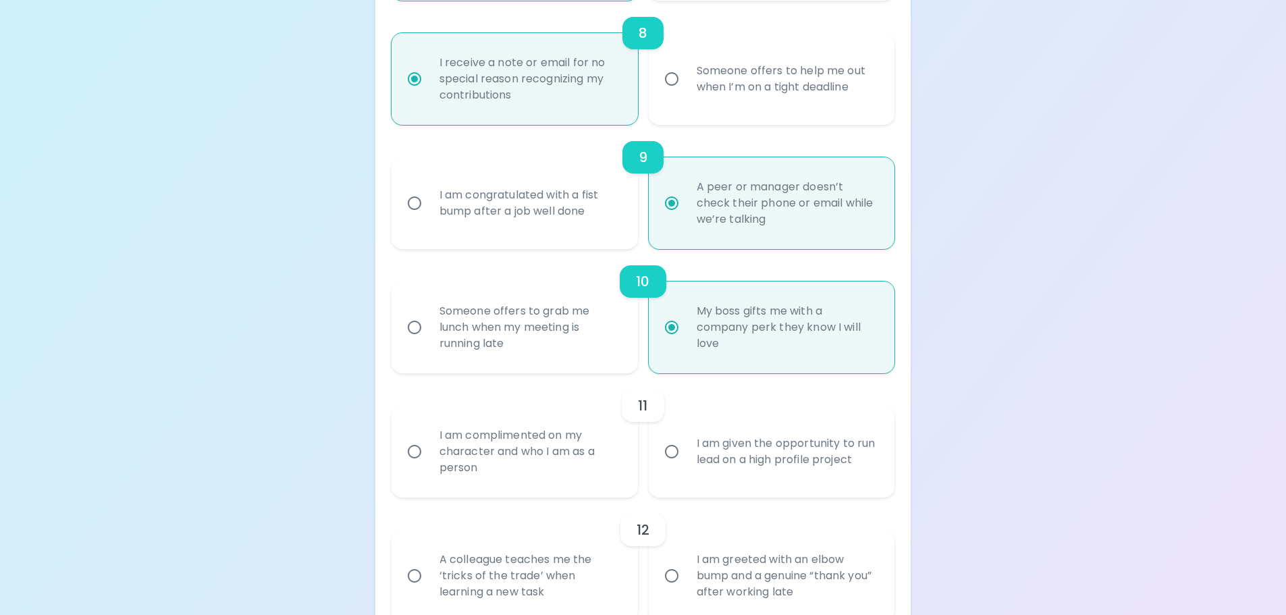
radio input "false"
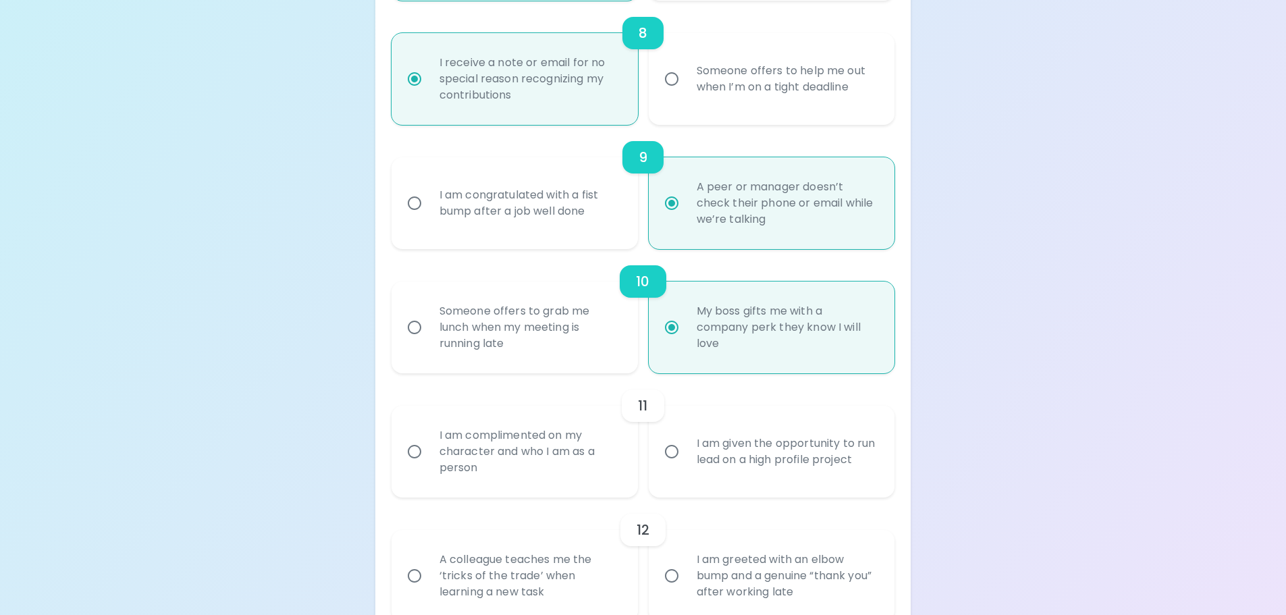
radio input "false"
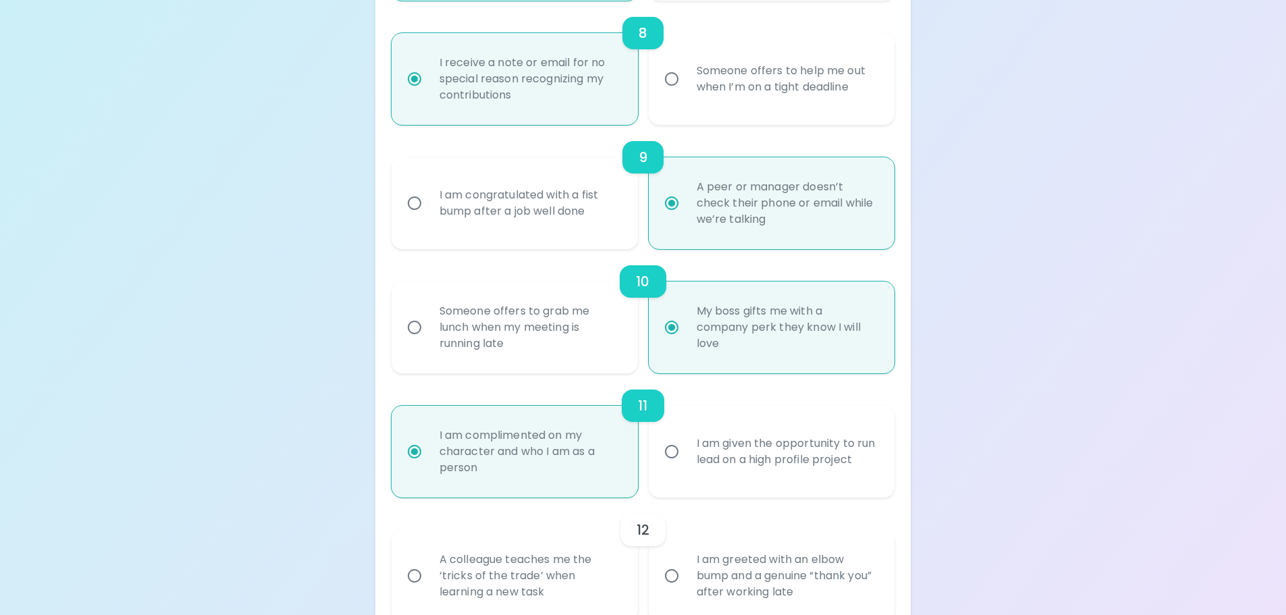
scroll to position [1301, 0]
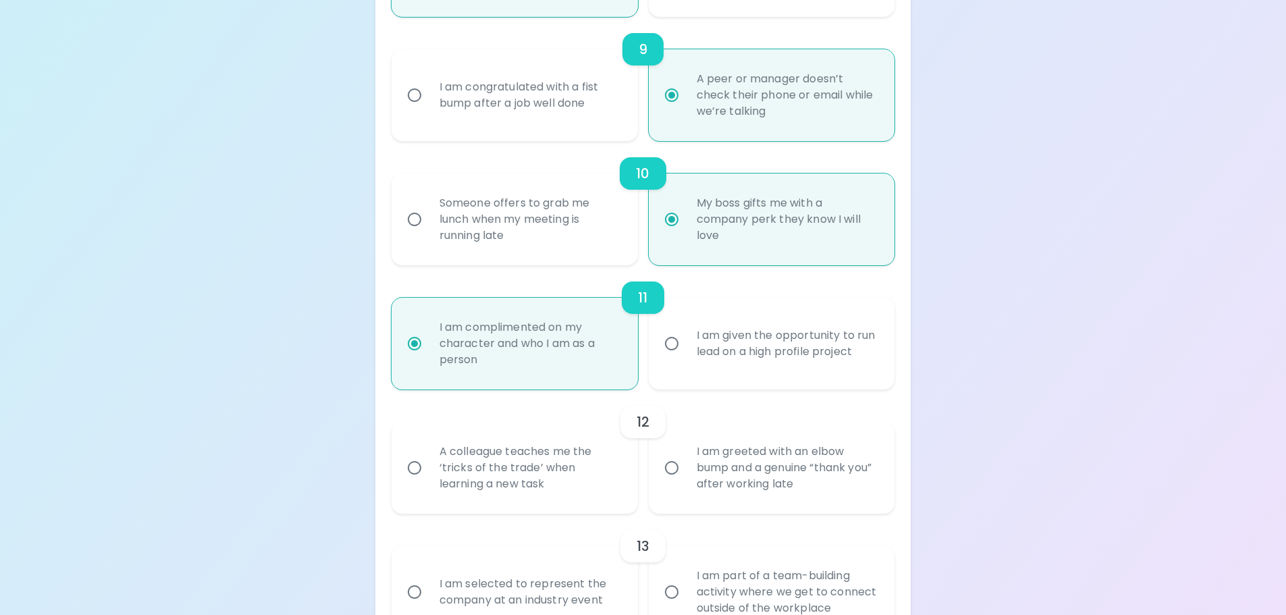
radio input "true"
click at [583, 476] on div "A colleague teaches me the ‘tricks of the trade’ when learning a new task" at bounding box center [530, 467] width 202 height 81
click at [429, 476] on input "A colleague teaches me the ‘tricks of the trade’ when learning a new task" at bounding box center [414, 468] width 28 height 28
radio input "false"
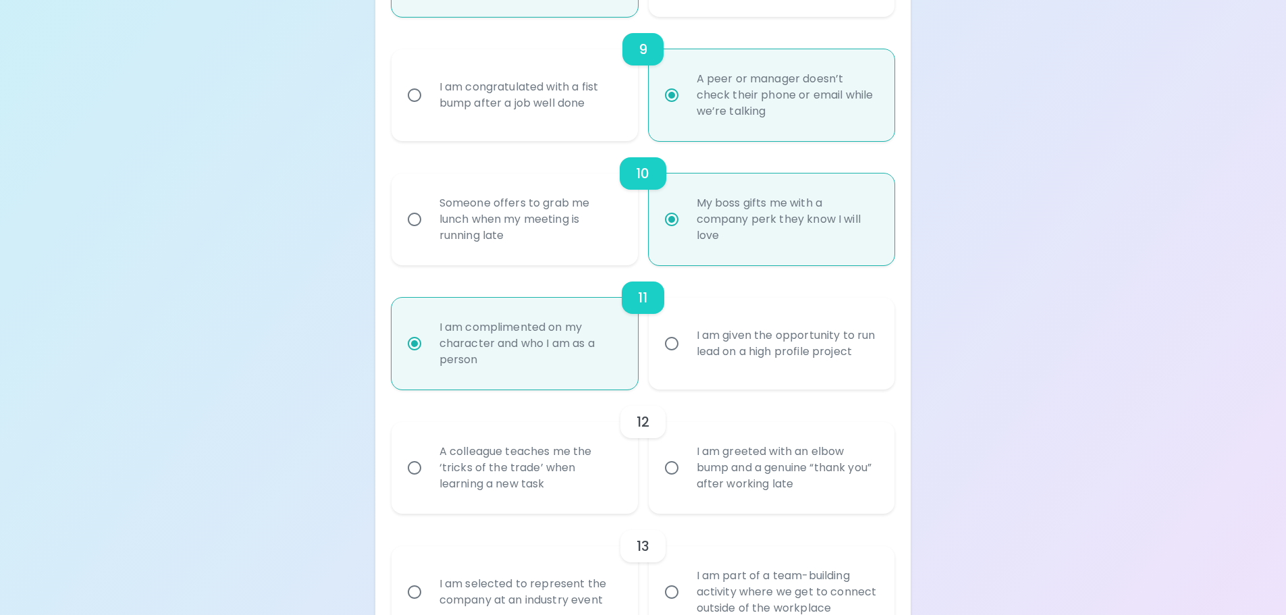
radio input "false"
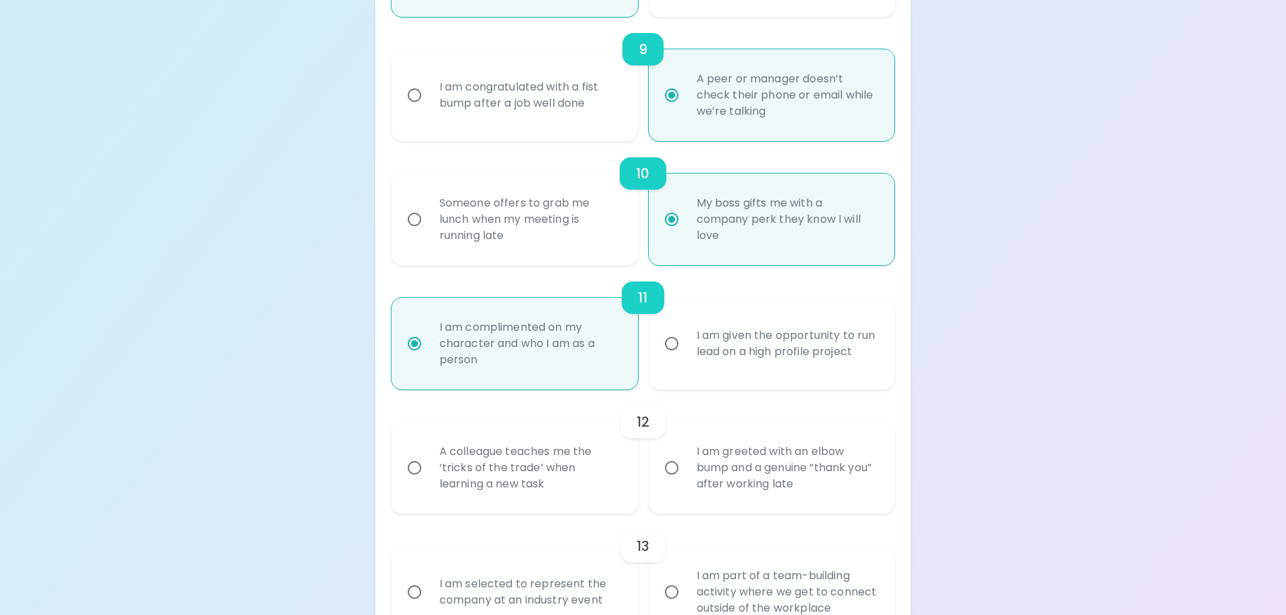
radio input "false"
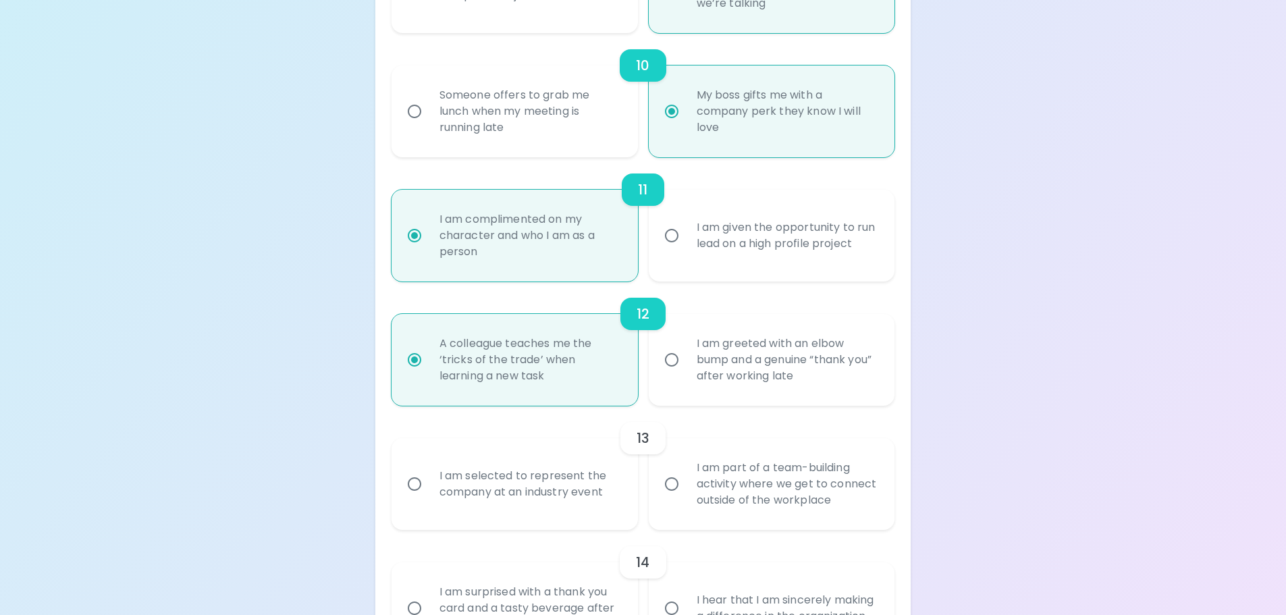
scroll to position [1476, 0]
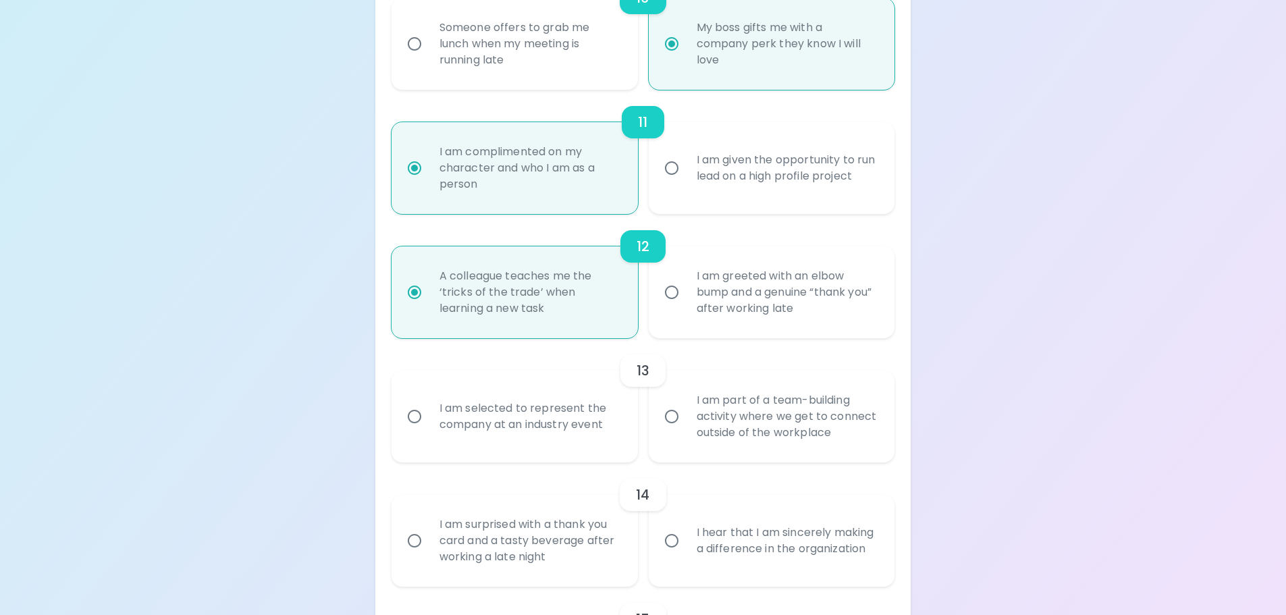
radio input "true"
click at [562, 442] on div "I am selected to represent the company at an industry event" at bounding box center [530, 416] width 202 height 65
click at [429, 431] on input "I am selected to represent the company at an industry event" at bounding box center [414, 416] width 28 height 28
radio input "false"
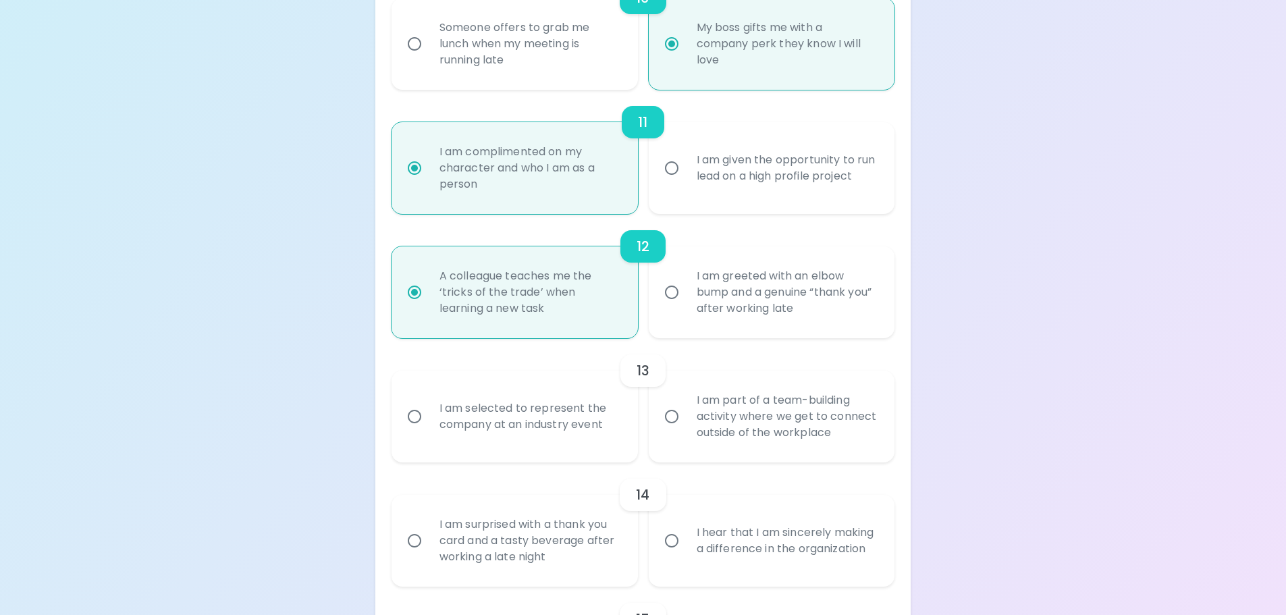
radio input "false"
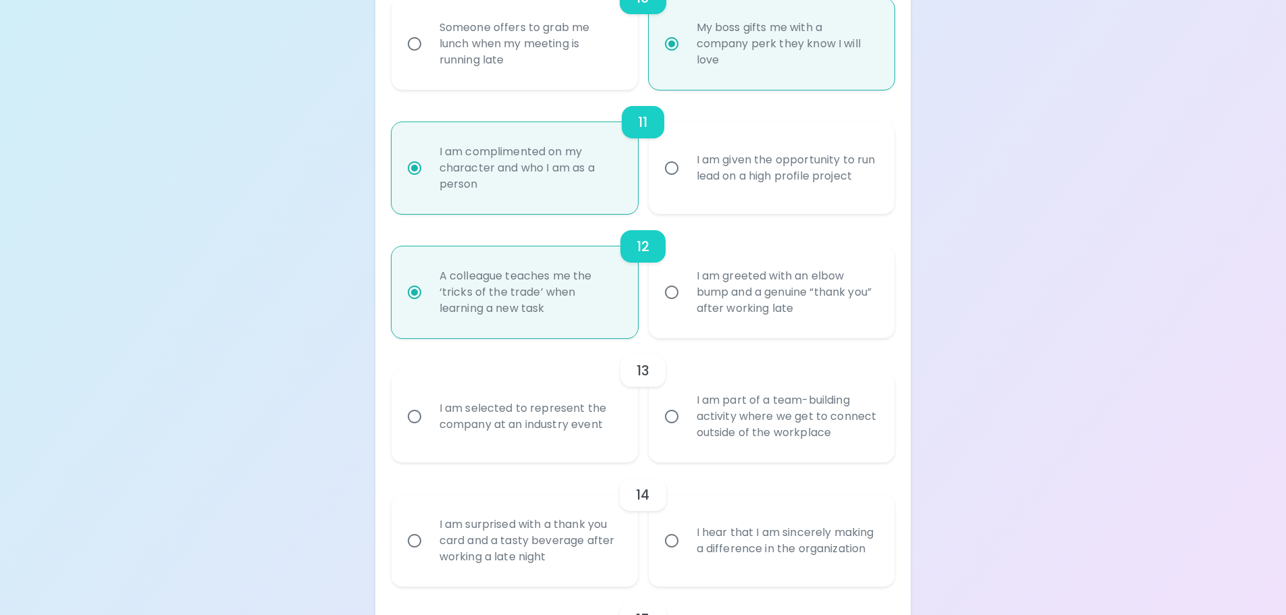
radio input "false"
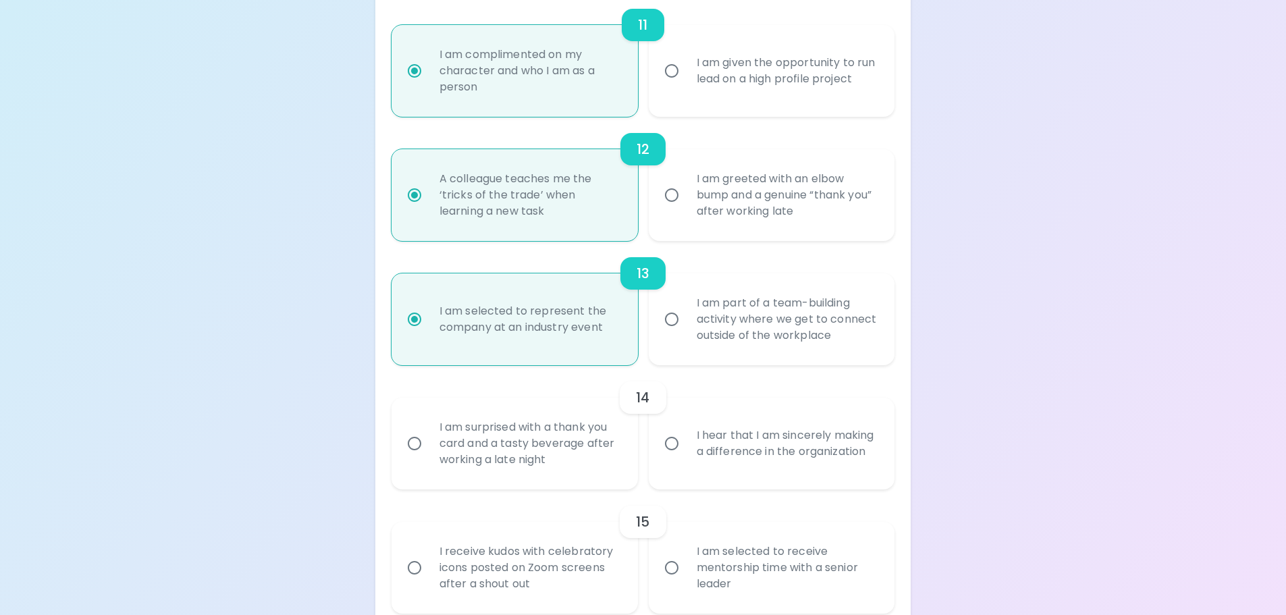
scroll to position [1584, 0]
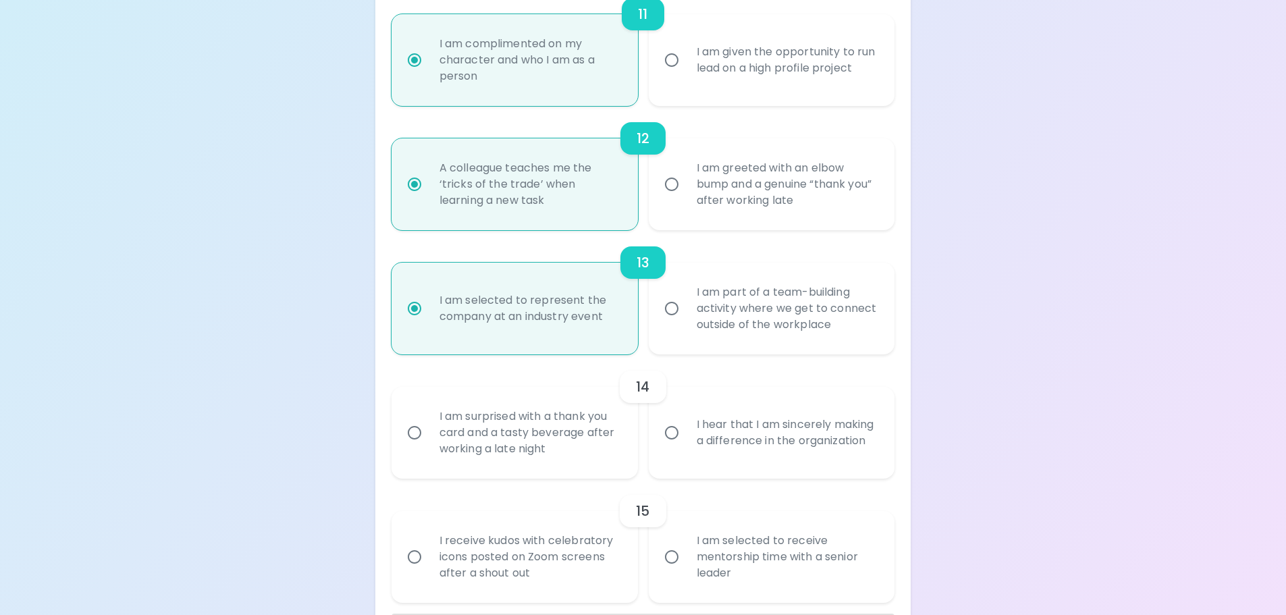
radio input "true"
click at [571, 455] on div "I am surprised with a thank you card and a tasty beverage after working a late …" at bounding box center [530, 432] width 202 height 81
click at [429, 447] on input "I am surprised with a thank you card and a tasty beverage after working a late …" at bounding box center [414, 433] width 28 height 28
radio input "false"
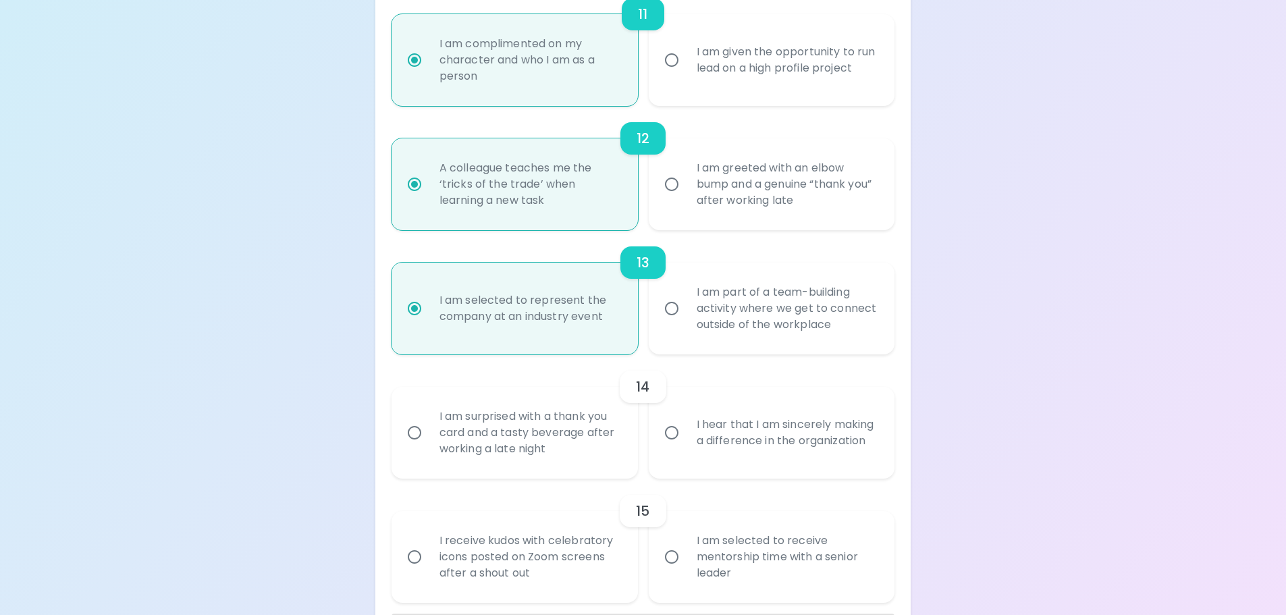
radio input "false"
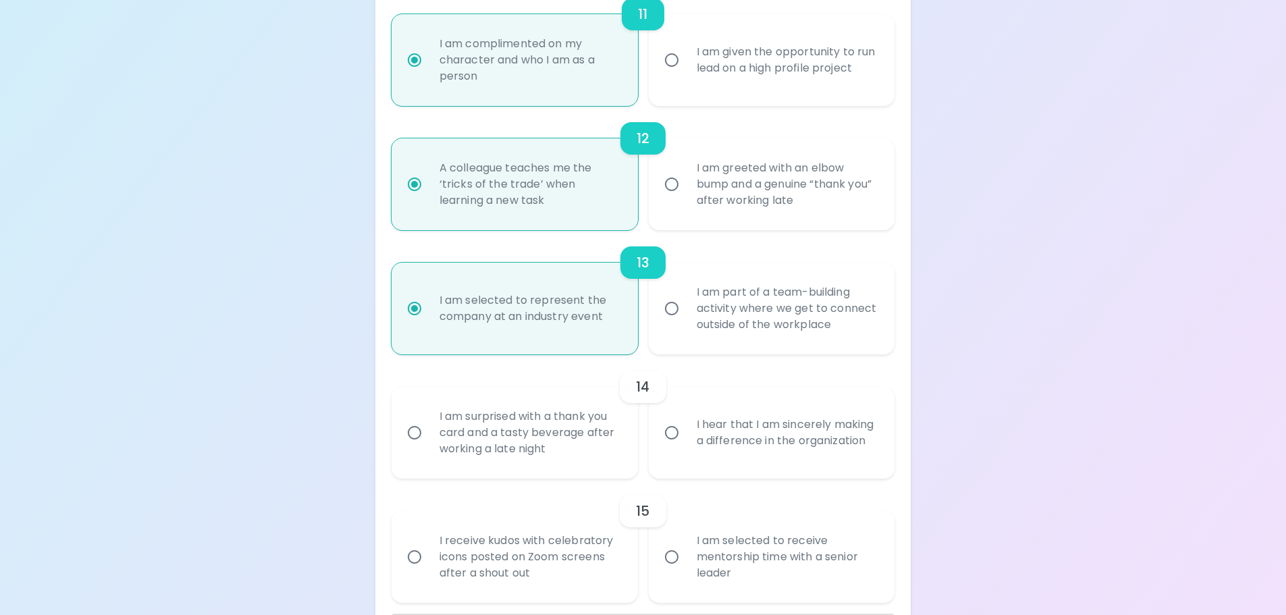
radio input "false"
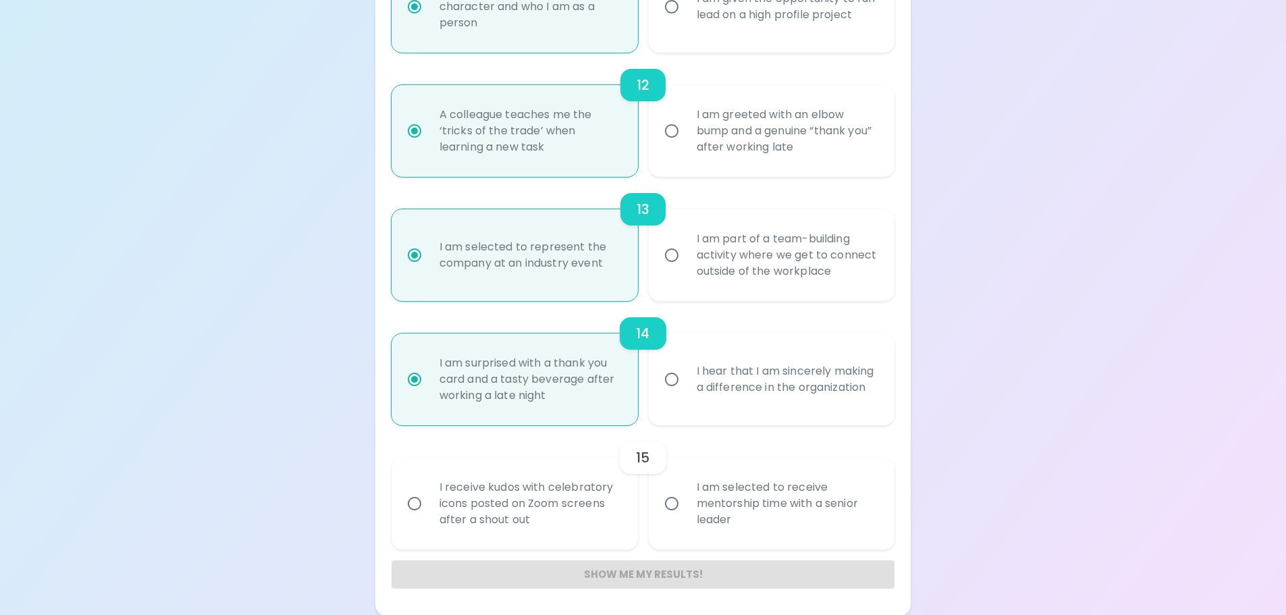
scroll to position [1638, 0]
radio input "true"
click at [762, 512] on div "I am selected to receive mentorship time with a senior leader" at bounding box center [787, 503] width 202 height 81
click at [686, 512] on input "I am selected to receive mentorship time with a senior leader" at bounding box center [672, 503] width 28 height 28
radio input "false"
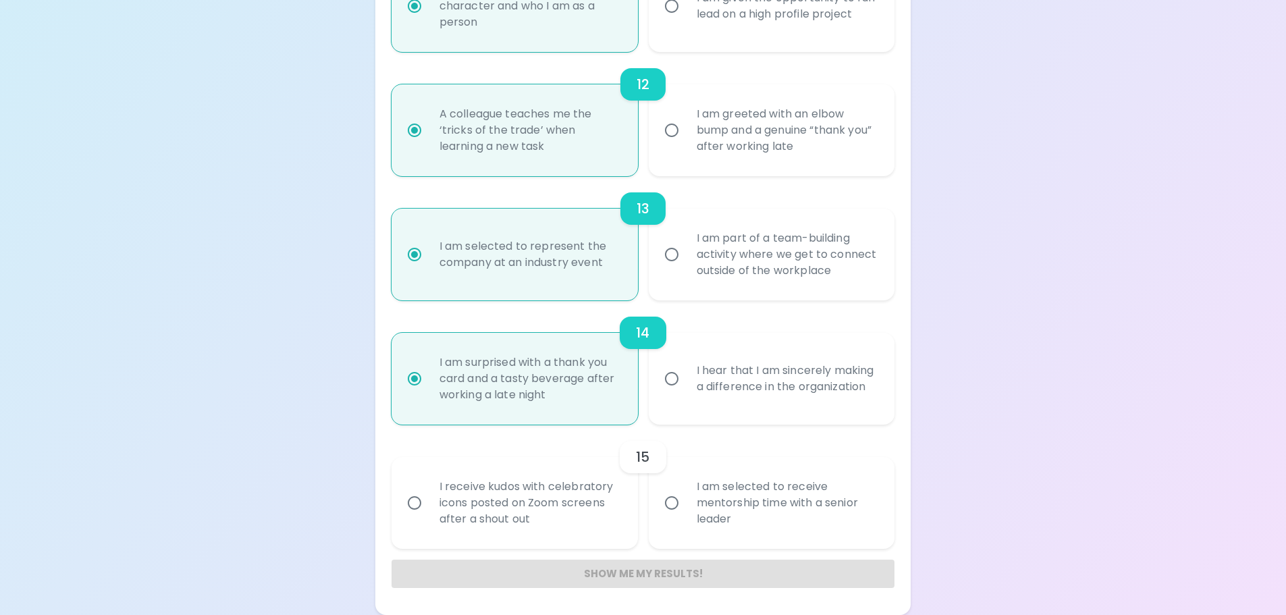
radio input "false"
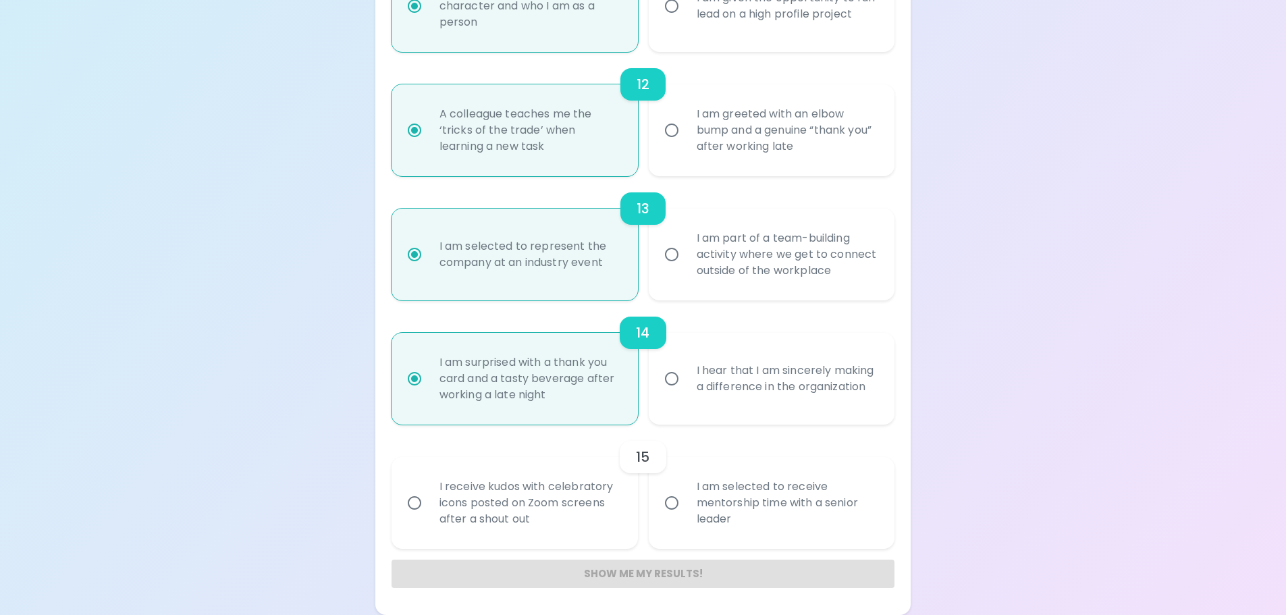
radio input "false"
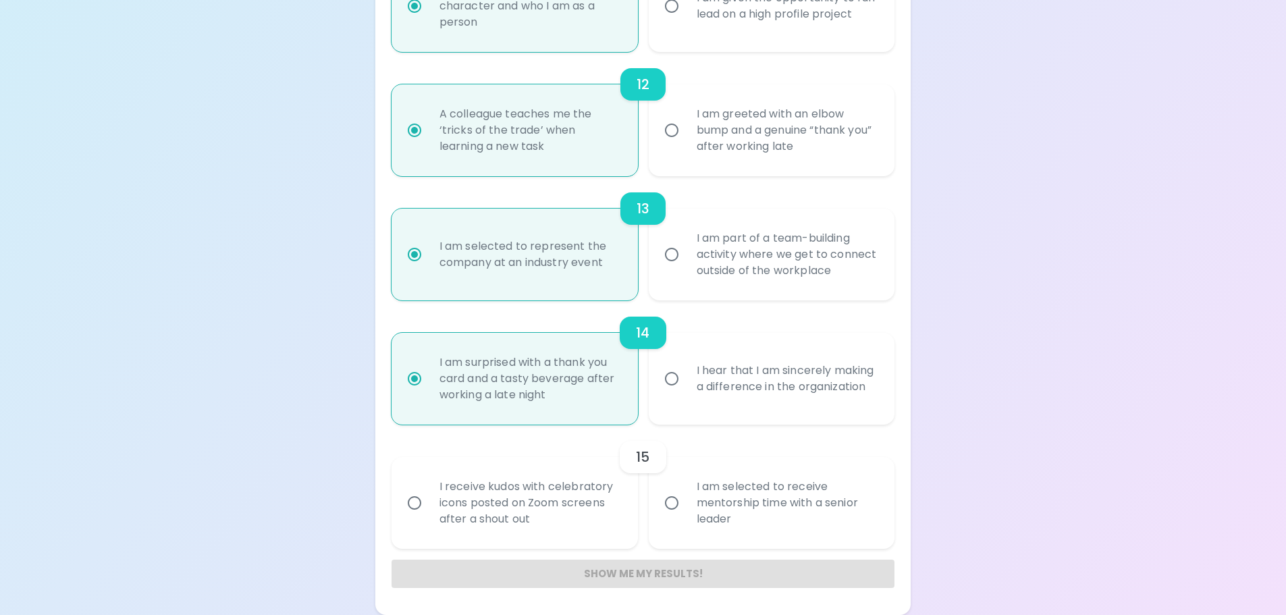
radio input "false"
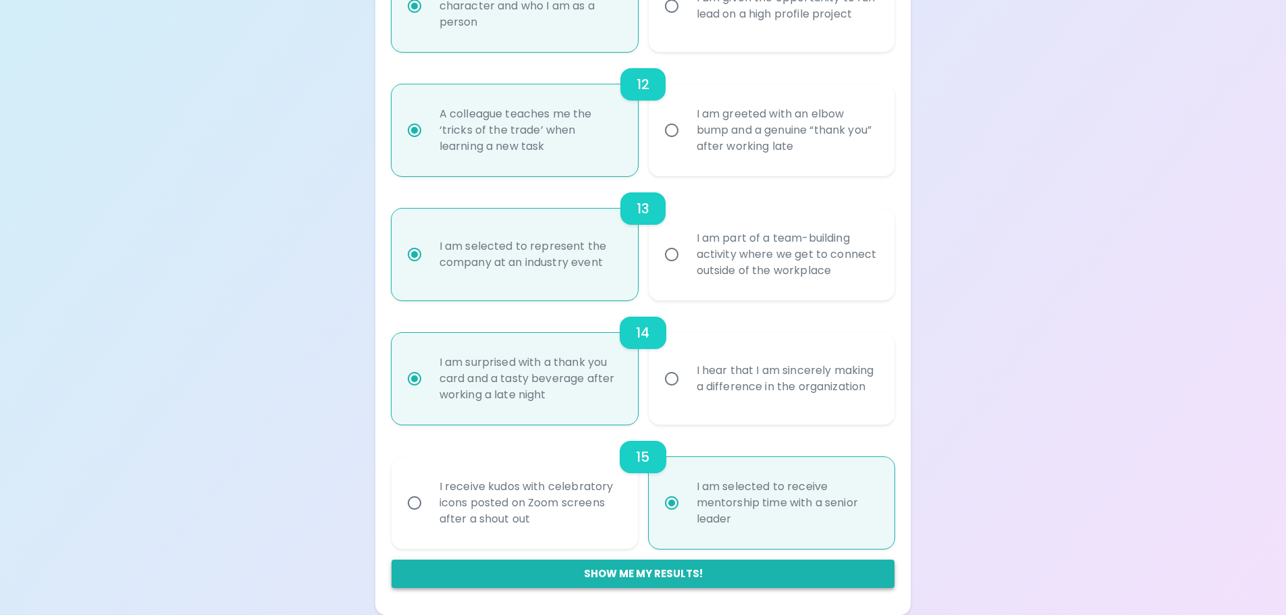
radio input "true"
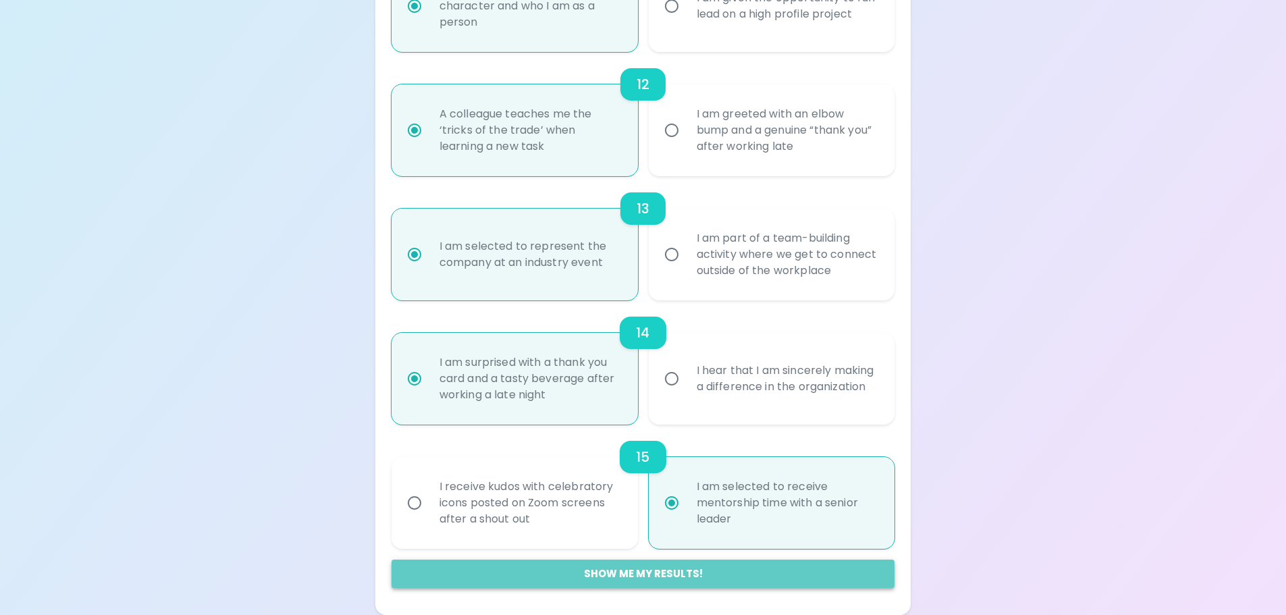
click at [608, 575] on button "Show me my results!" at bounding box center [644, 574] width 504 height 28
radio input "false"
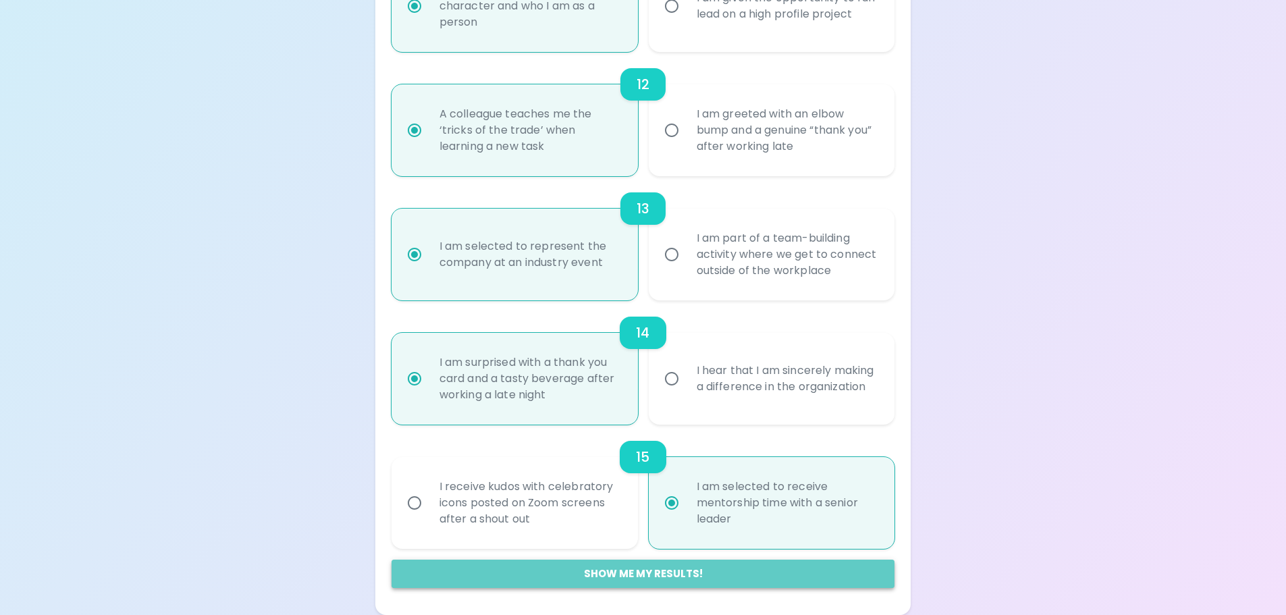
radio input "false"
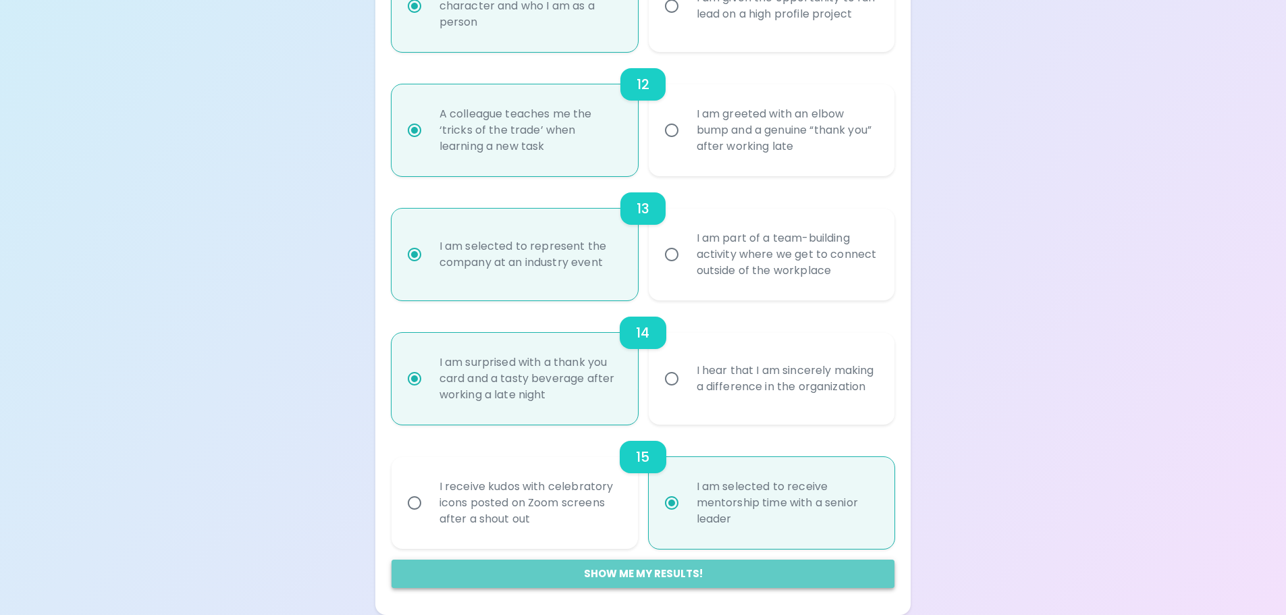
radio input "false"
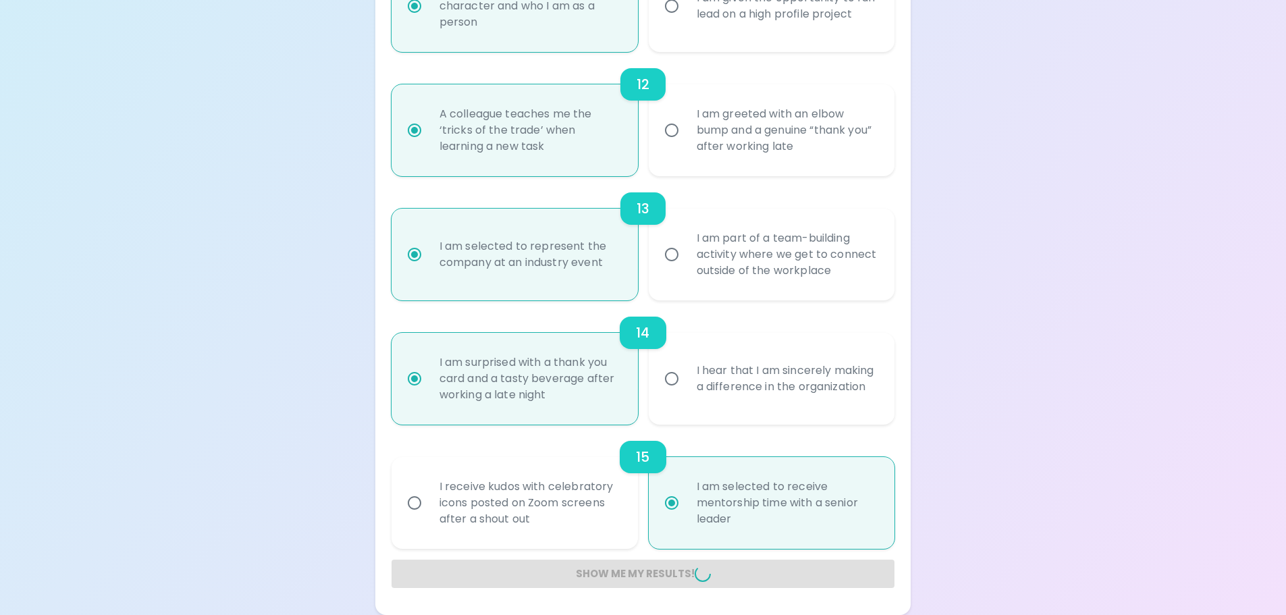
radio input "false"
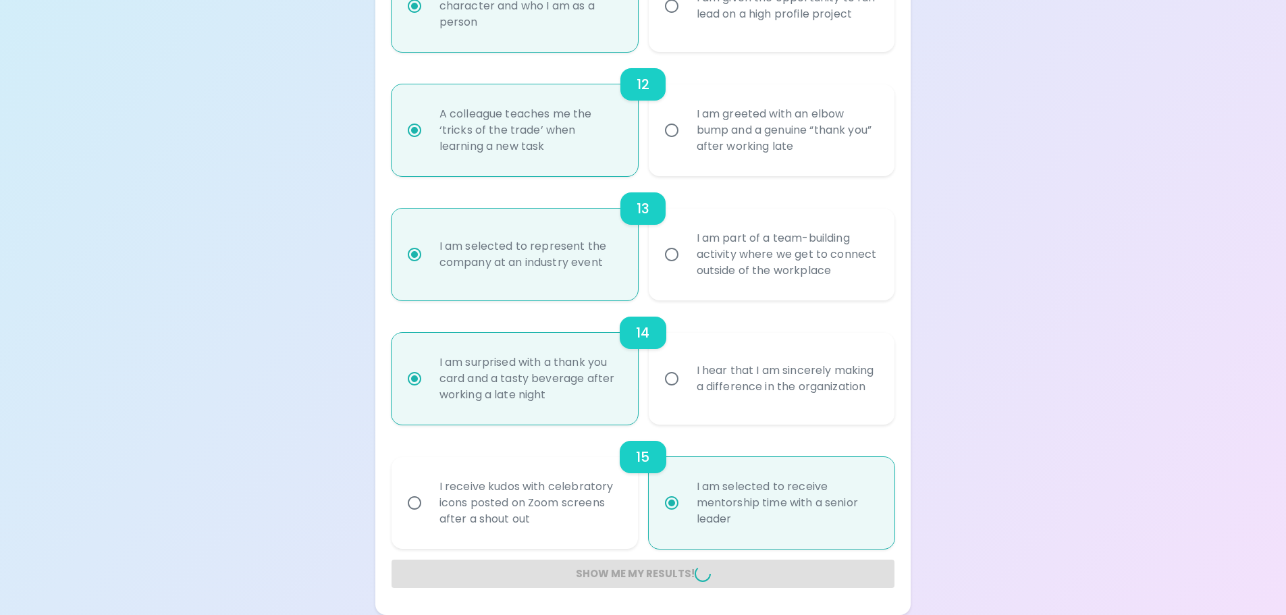
radio input "false"
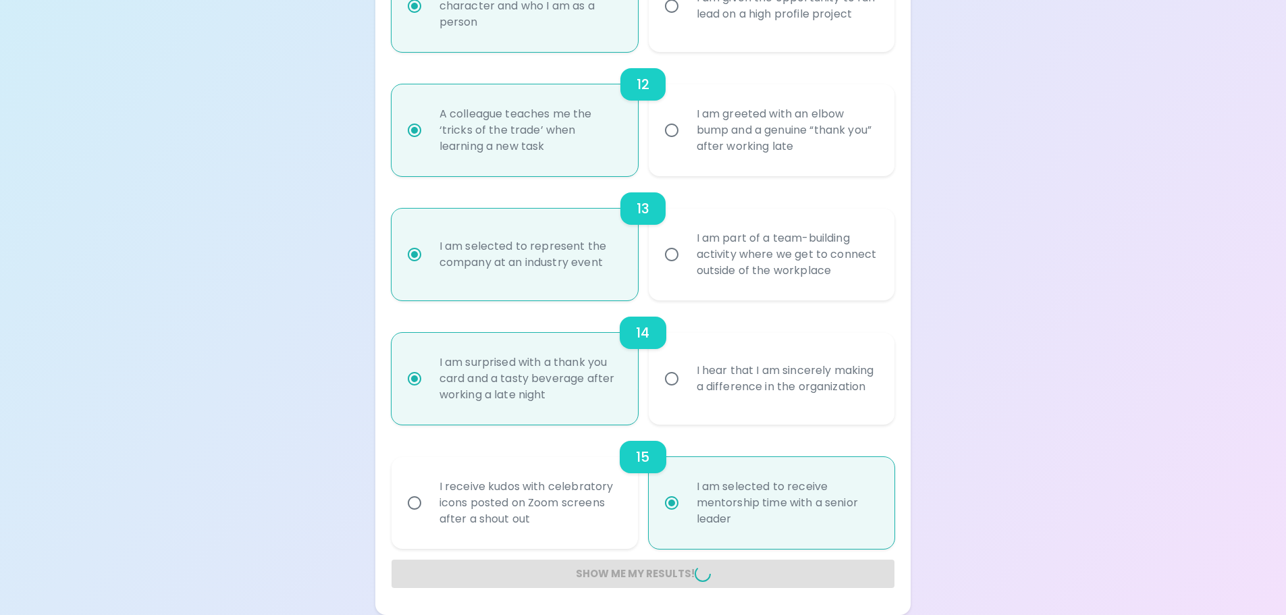
radio input "false"
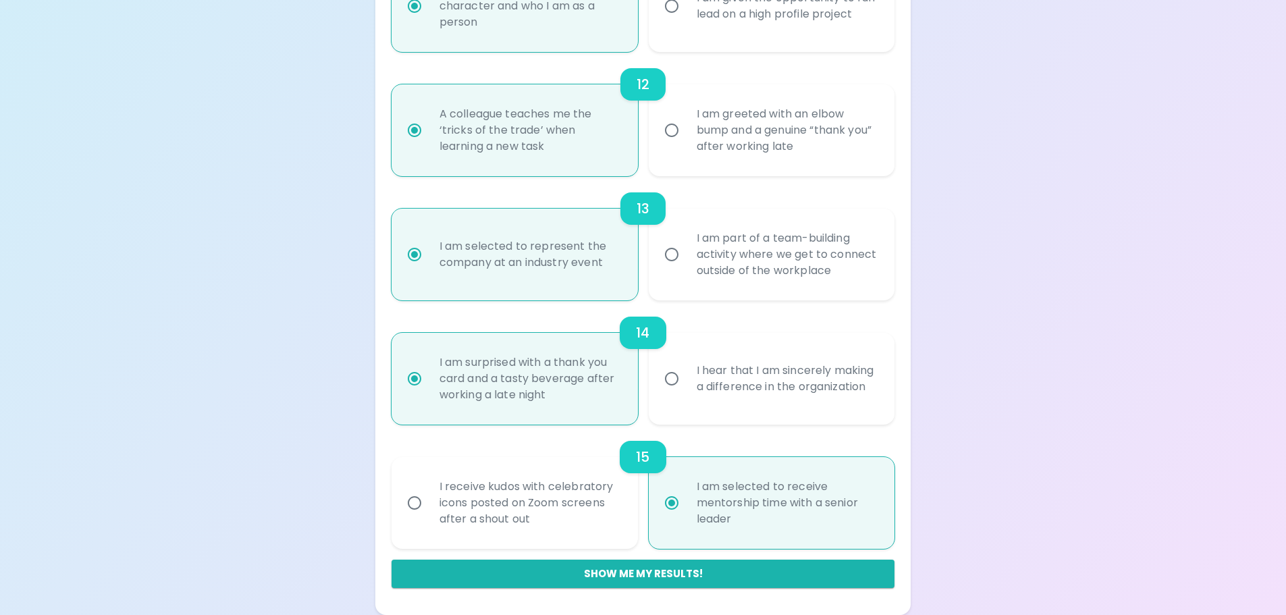
scroll to position [236, 0]
